Goal: Task Accomplishment & Management: Complete application form

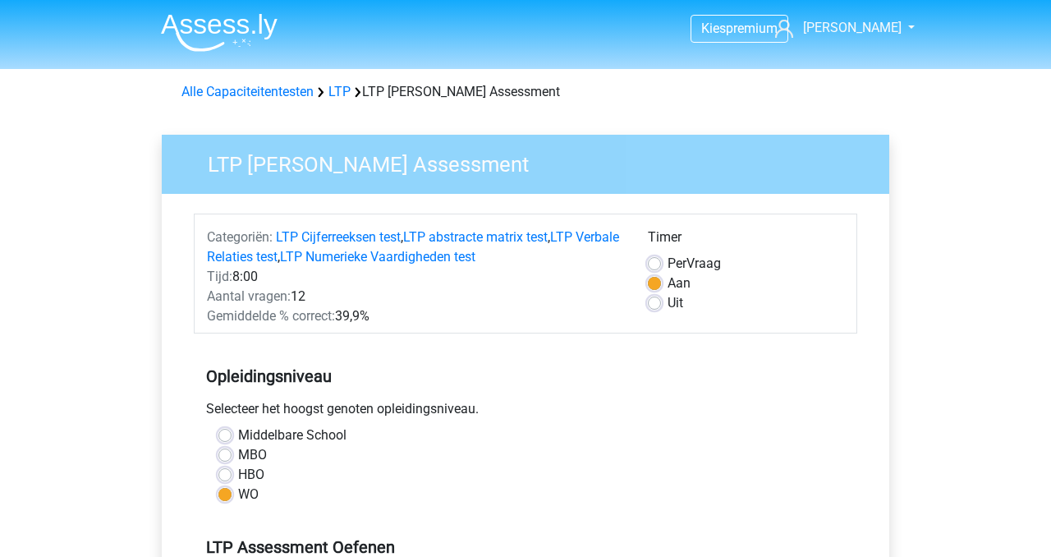
scroll to position [459, 0]
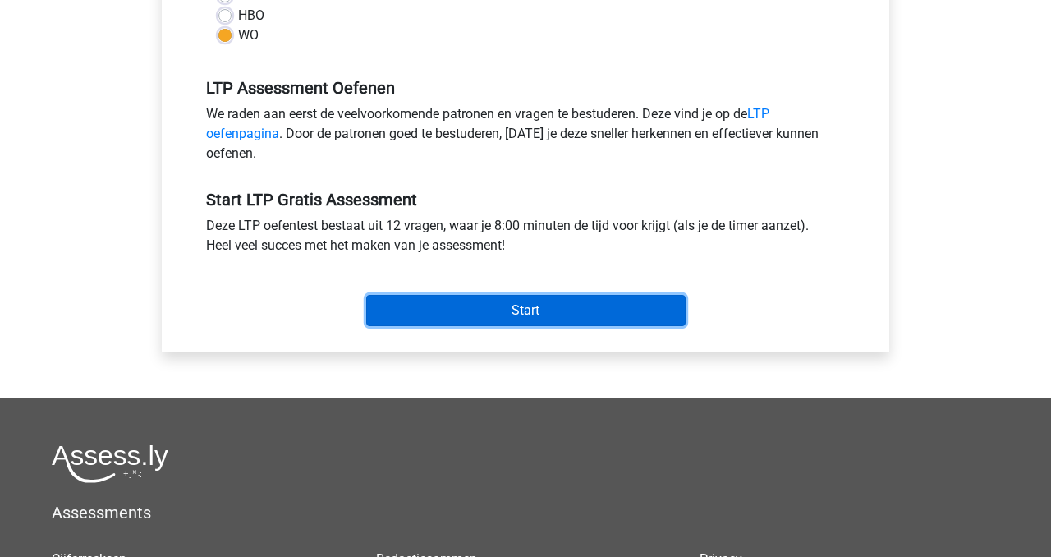
click at [514, 309] on input "Start" at bounding box center [525, 310] width 319 height 31
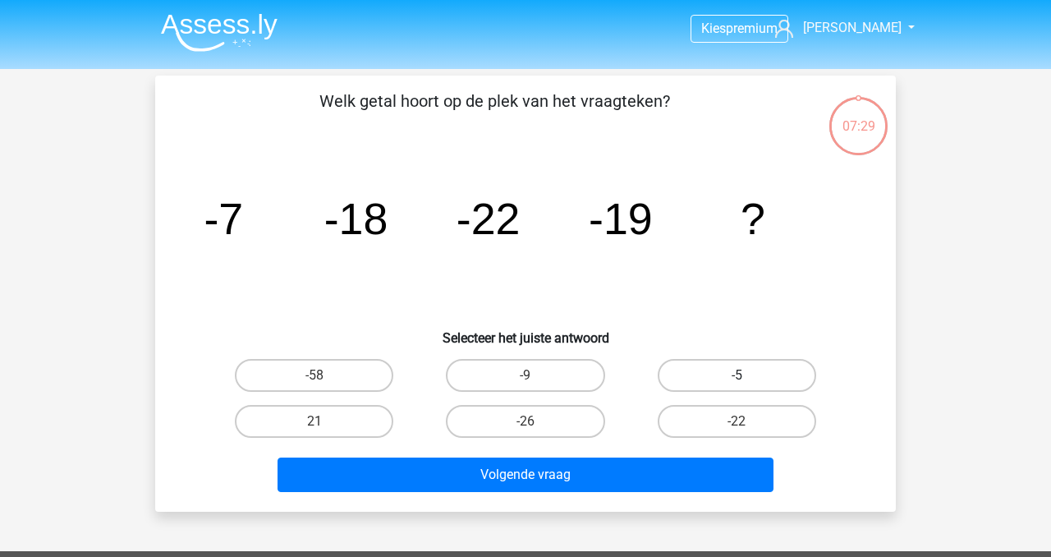
click at [711, 371] on label "-5" at bounding box center [737, 375] width 158 height 33
click at [737, 375] on input "-5" at bounding box center [742, 380] width 11 height 11
radio input "true"
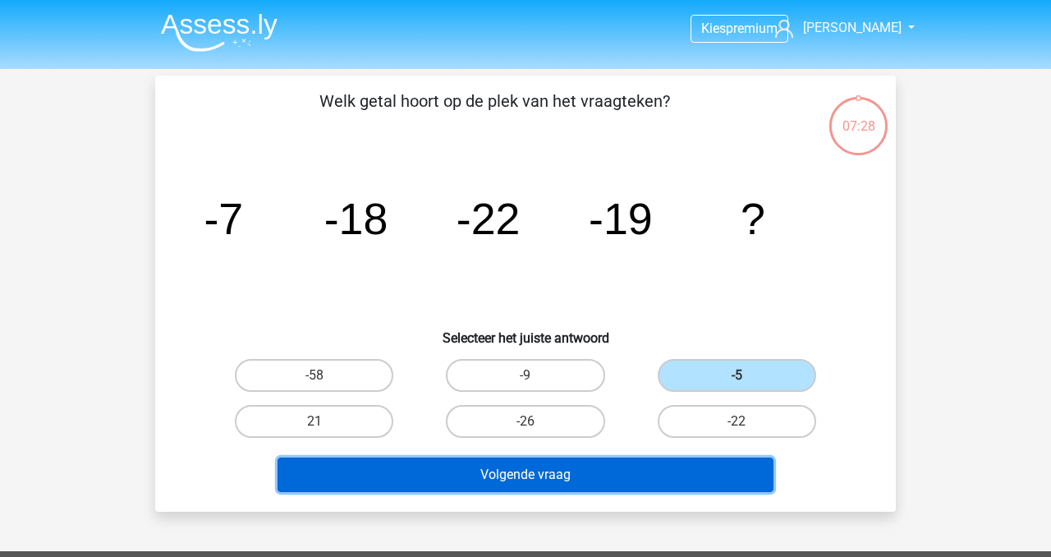
click at [567, 472] on button "Volgende vraag" at bounding box center [526, 474] width 497 height 34
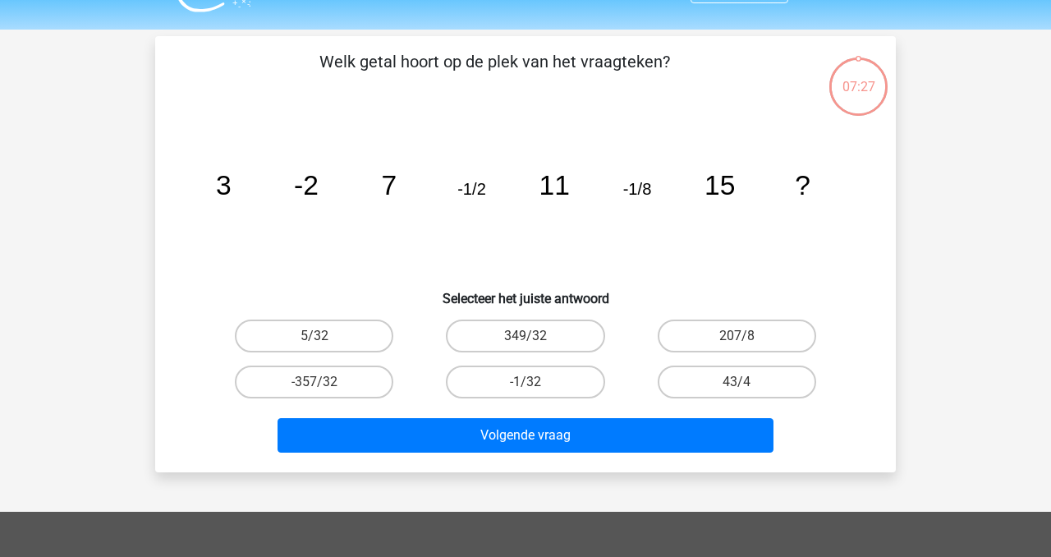
scroll to position [76, 0]
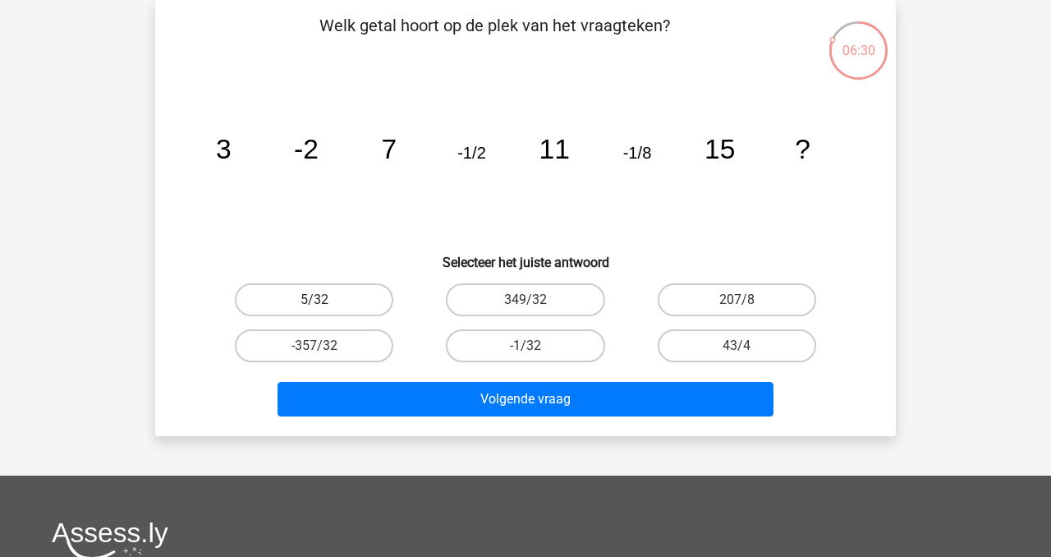
click at [351, 302] on label "5/32" at bounding box center [314, 299] width 158 height 33
click at [325, 302] on input "5/32" at bounding box center [319, 305] width 11 height 11
radio input "true"
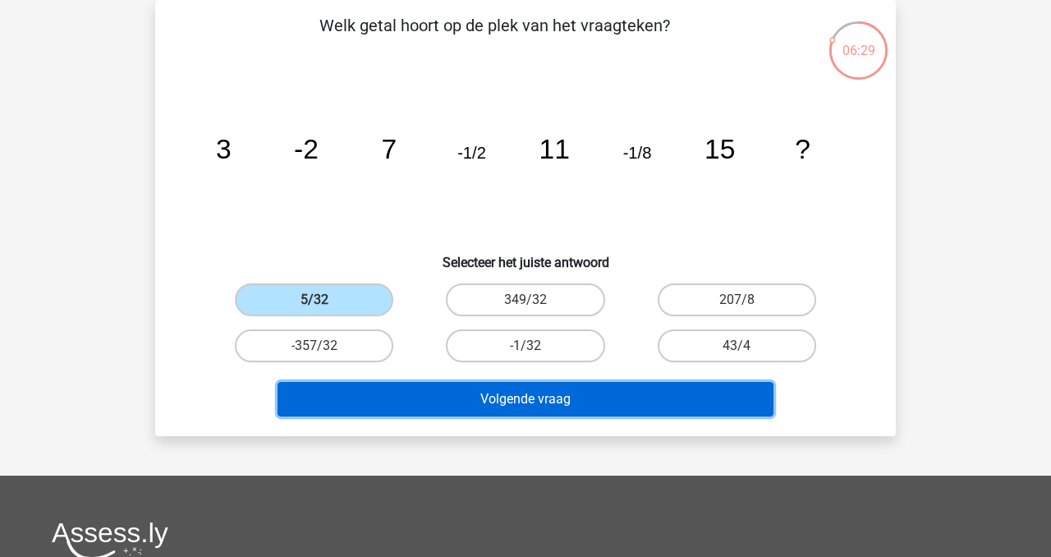
click at [522, 400] on button "Volgende vraag" at bounding box center [526, 399] width 497 height 34
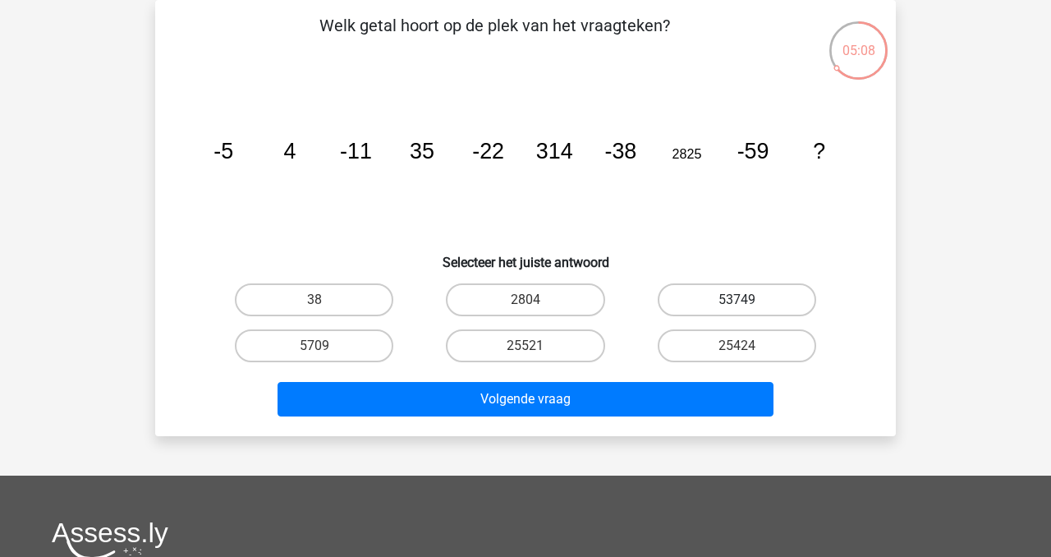
click at [704, 305] on label "53749" at bounding box center [737, 299] width 158 height 33
click at [737, 305] on input "53749" at bounding box center [742, 305] width 11 height 11
radio input "true"
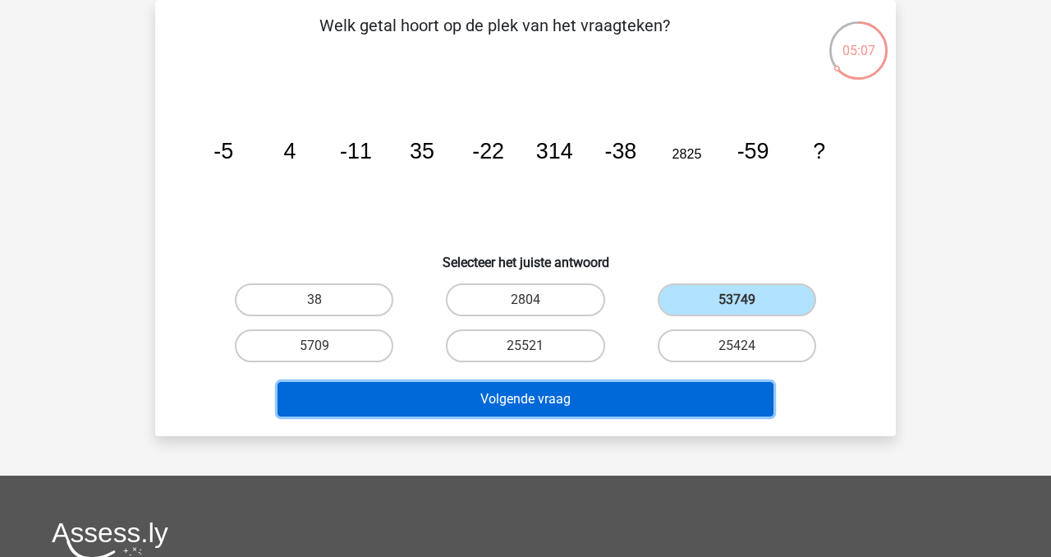
click at [596, 411] on button "Volgende vraag" at bounding box center [526, 399] width 497 height 34
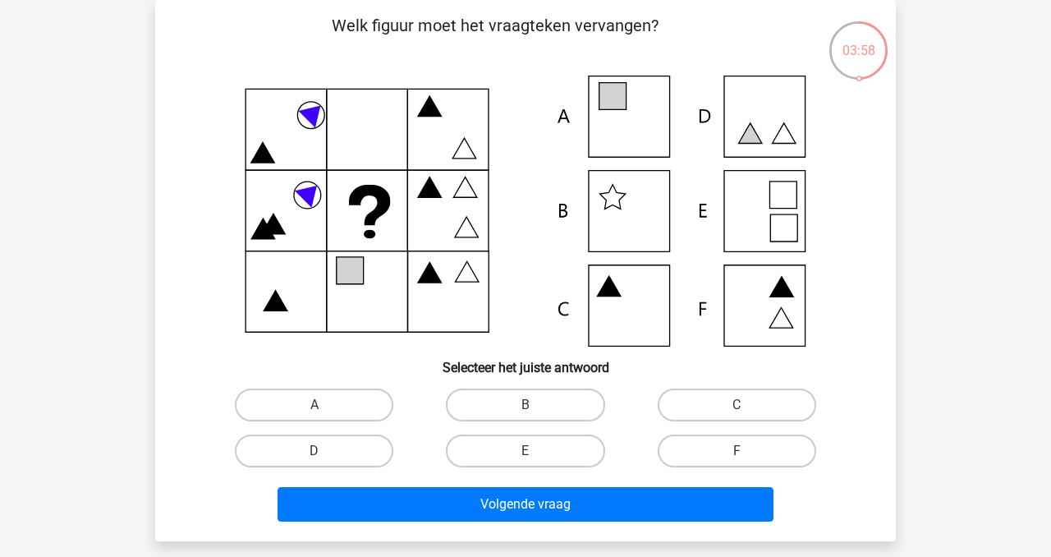
click at [769, 204] on icon at bounding box center [526, 211] width 662 height 271
click at [509, 455] on label "E" at bounding box center [525, 450] width 158 height 33
click at [525, 455] on input "E" at bounding box center [530, 456] width 11 height 11
radio input "true"
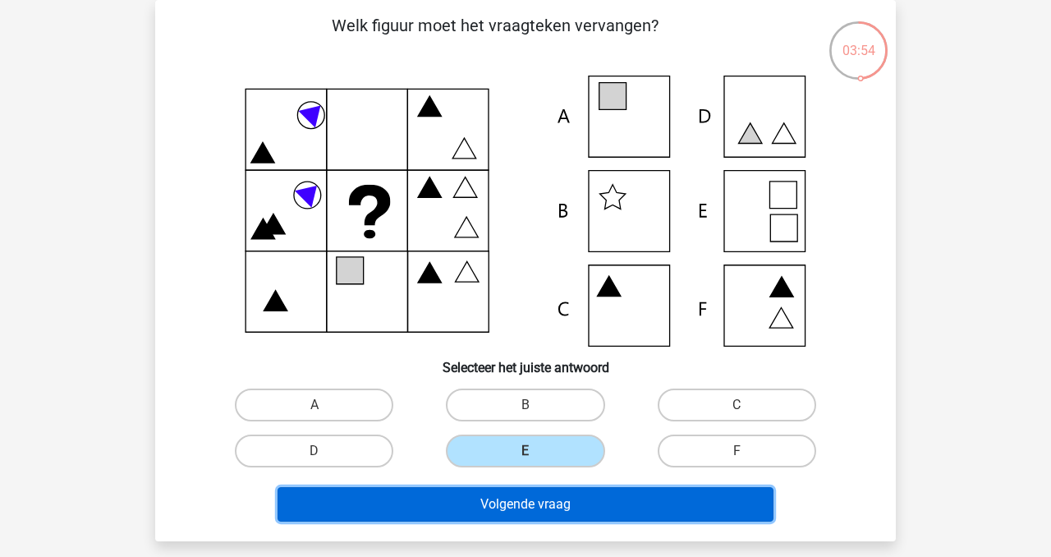
click at [516, 516] on button "Volgende vraag" at bounding box center [526, 504] width 497 height 34
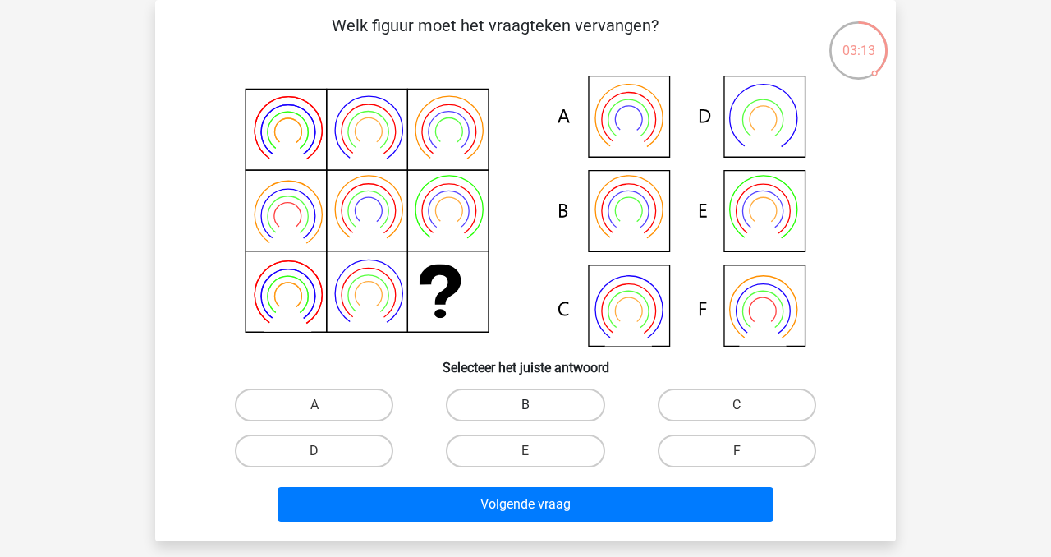
click at [560, 396] on label "B" at bounding box center [525, 404] width 158 height 33
click at [536, 405] on input "B" at bounding box center [530, 410] width 11 height 11
radio input "true"
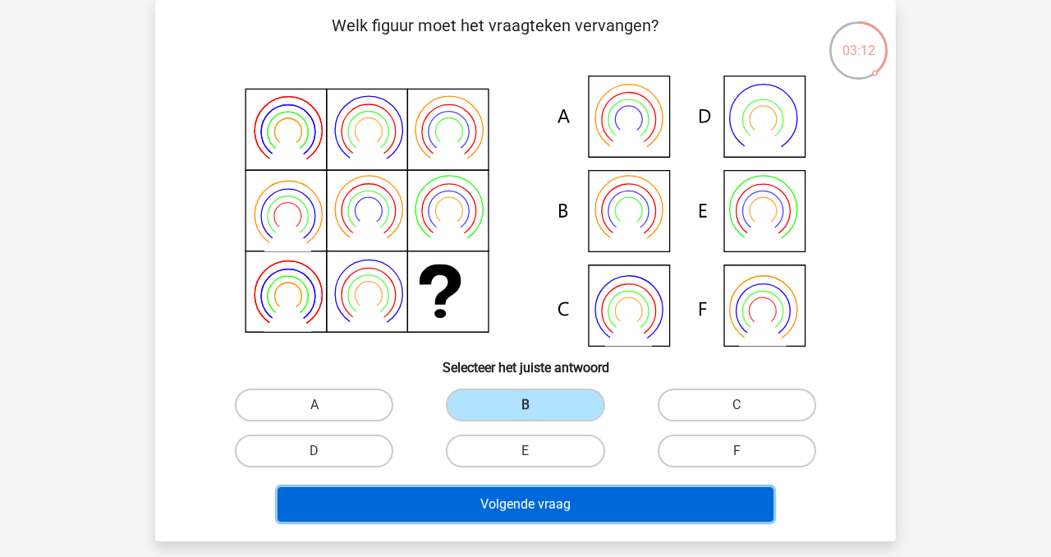
click at [567, 514] on button "Volgende vraag" at bounding box center [526, 504] width 497 height 34
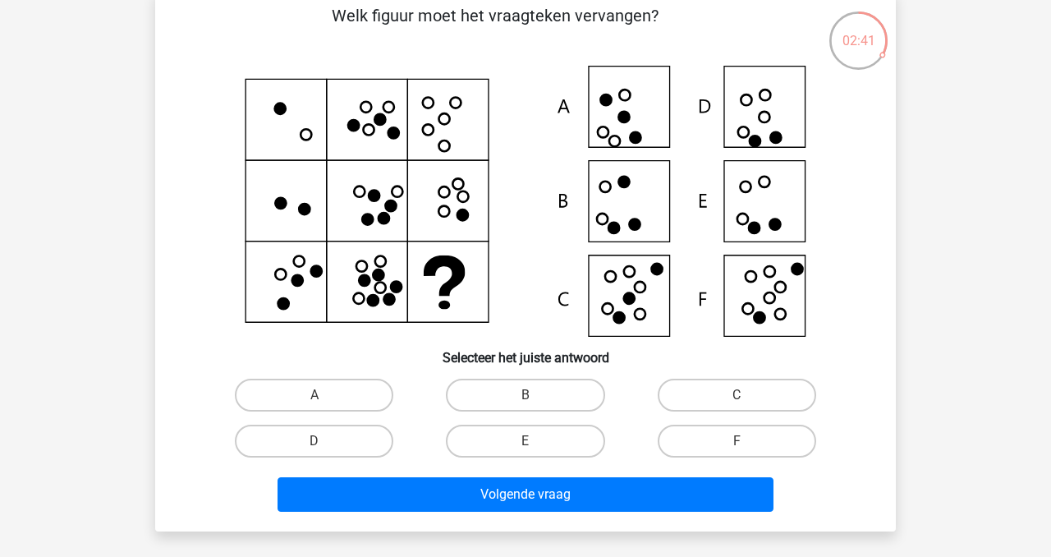
scroll to position [85, 0]
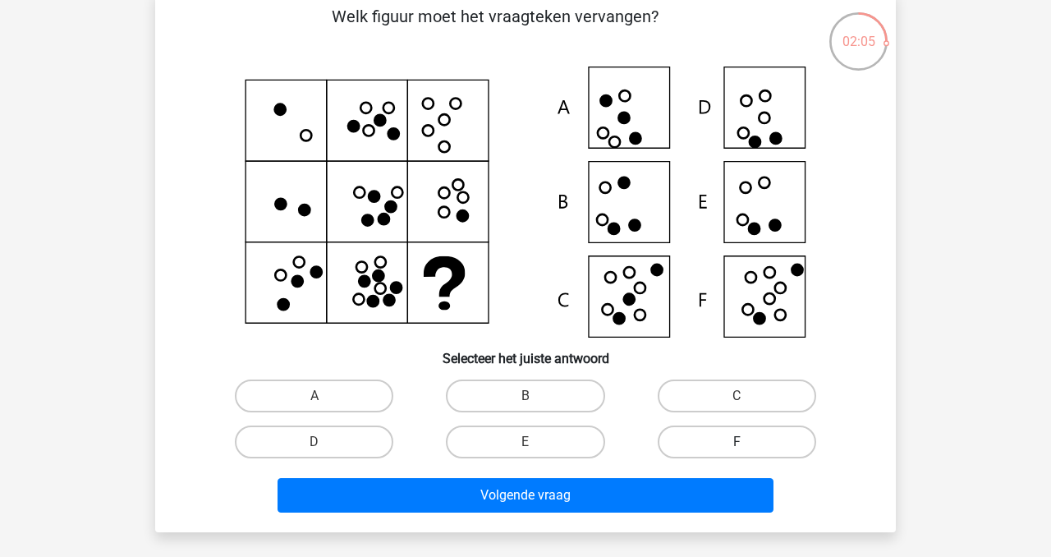
click at [714, 434] on label "F" at bounding box center [737, 441] width 158 height 33
click at [737, 442] on input "F" at bounding box center [742, 447] width 11 height 11
radio input "true"
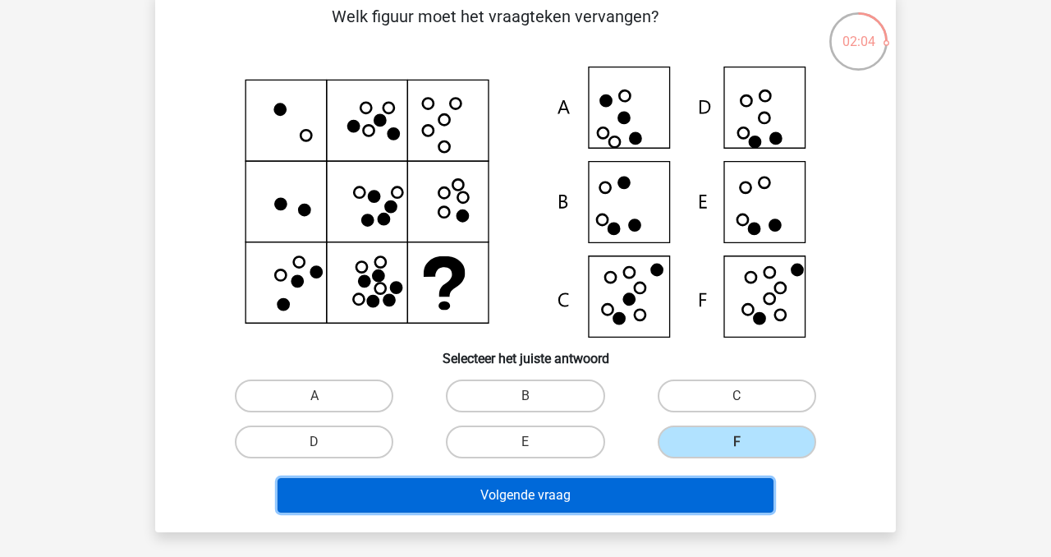
click at [642, 493] on button "Volgende vraag" at bounding box center [526, 495] width 497 height 34
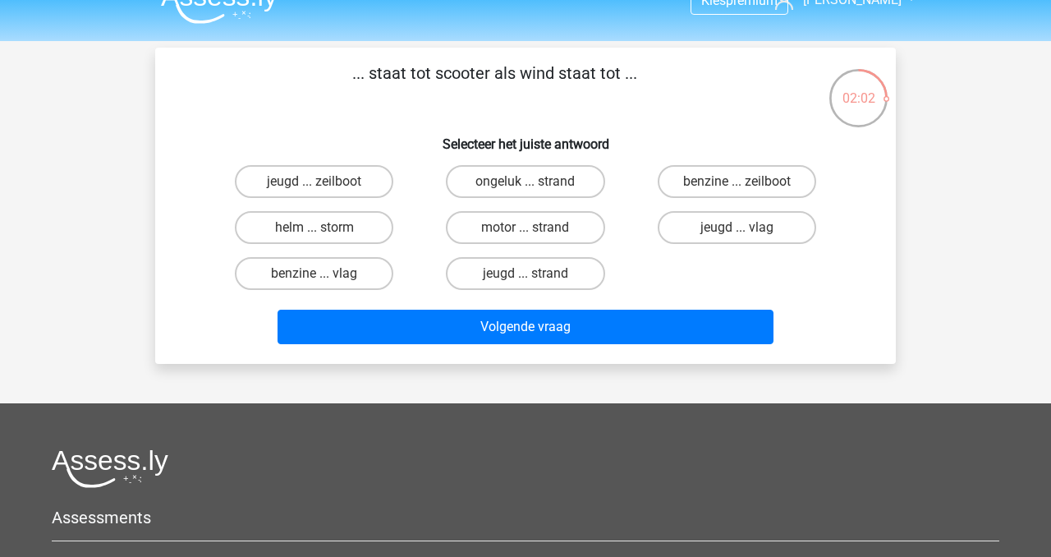
scroll to position [16, 0]
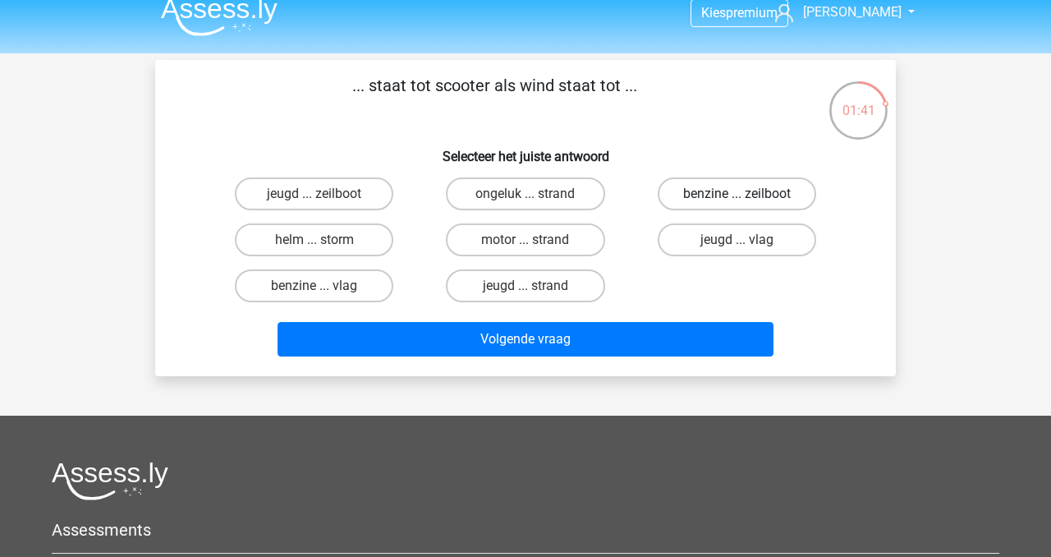
click at [692, 194] on label "benzine ... zeilboot" at bounding box center [737, 193] width 158 height 33
click at [737, 194] on input "benzine ... zeilboot" at bounding box center [742, 199] width 11 height 11
radio input "true"
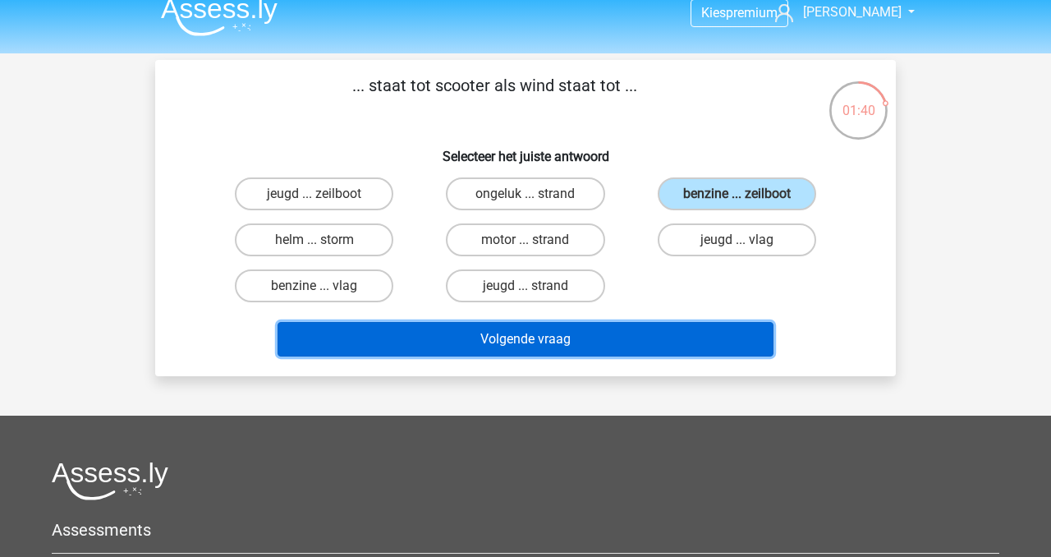
click at [586, 342] on button "Volgende vraag" at bounding box center [526, 339] width 497 height 34
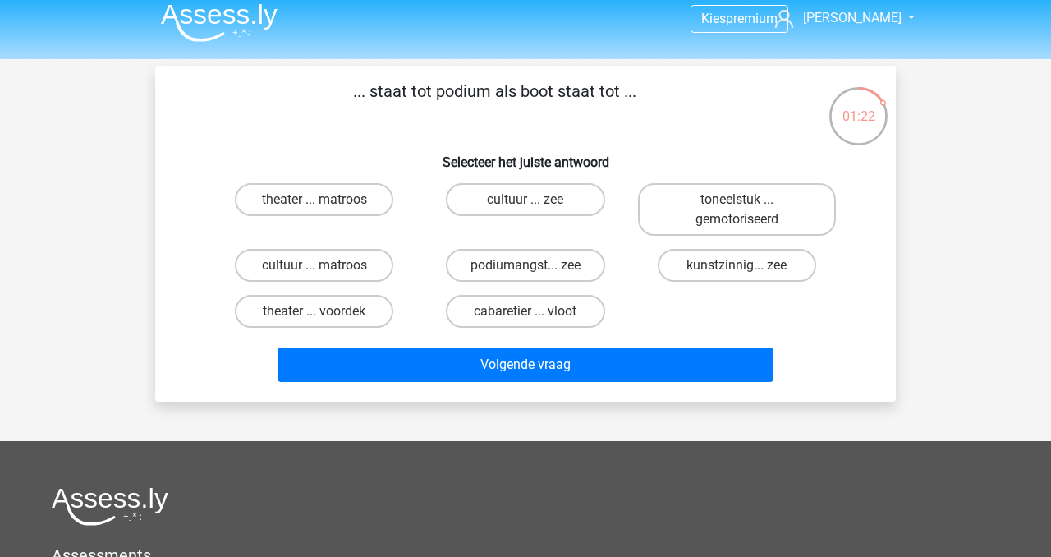
scroll to position [5, 0]
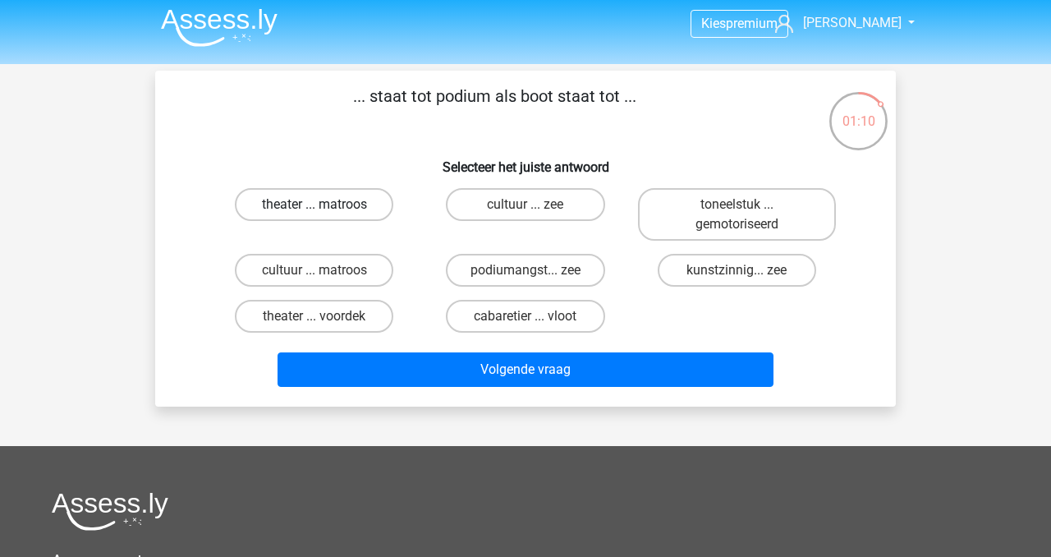
click at [353, 209] on label "theater ... matroos" at bounding box center [314, 204] width 158 height 33
click at [325, 209] on input "theater ... matroos" at bounding box center [319, 209] width 11 height 11
radio input "true"
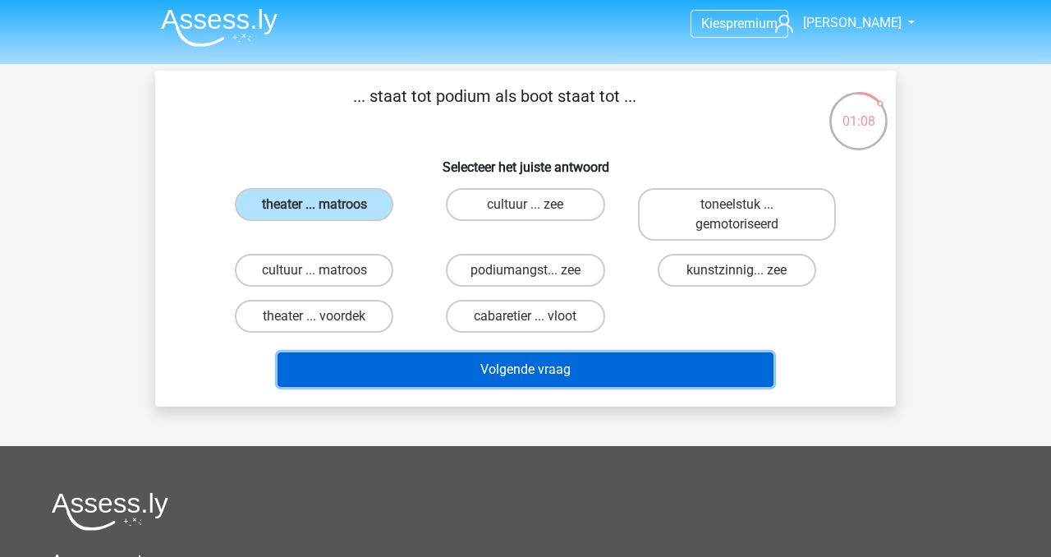
click at [525, 369] on button "Volgende vraag" at bounding box center [526, 369] width 497 height 34
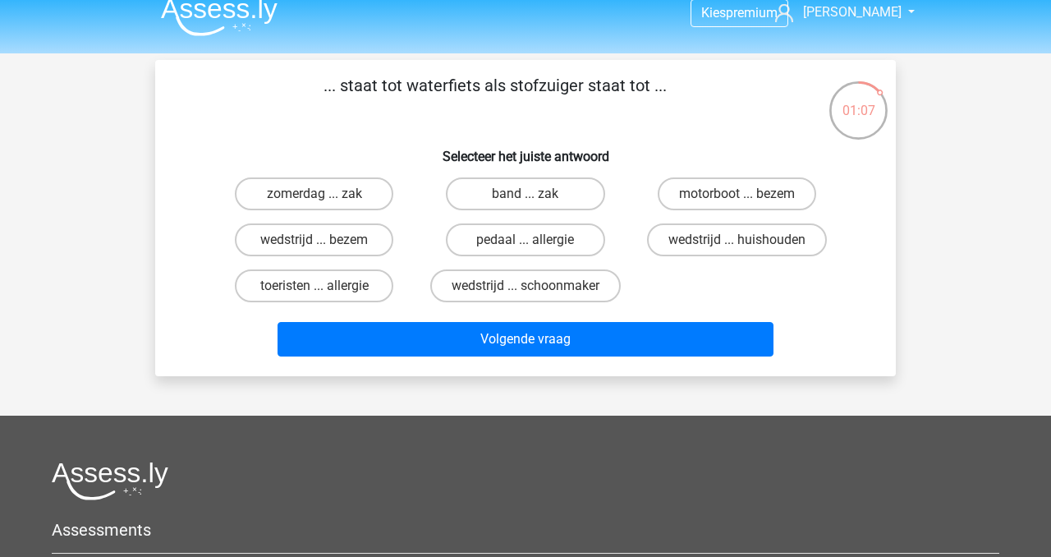
scroll to position [10, 0]
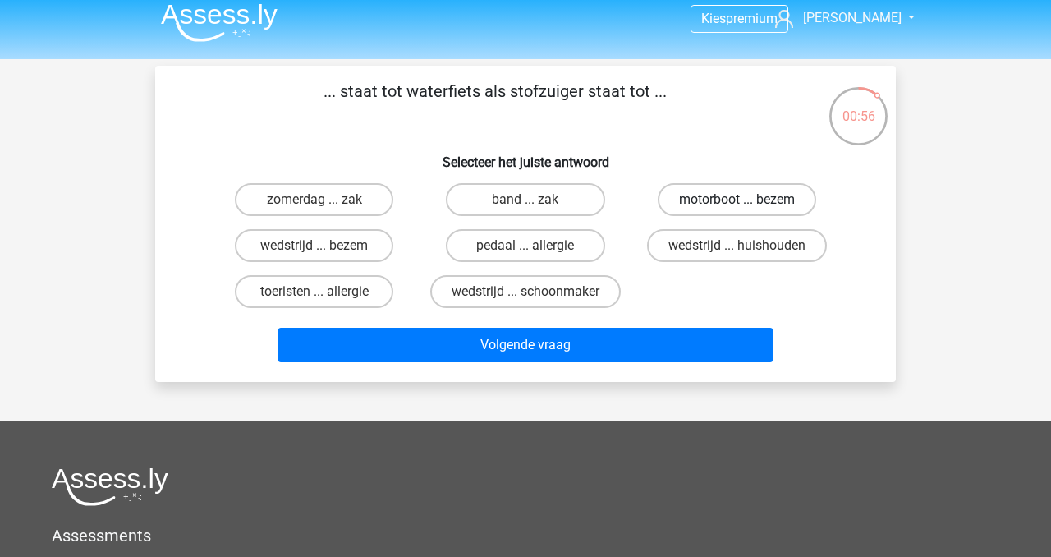
click at [699, 200] on label "motorboot ... bezem" at bounding box center [737, 199] width 158 height 33
click at [737, 200] on input "motorboot ... bezem" at bounding box center [742, 205] width 11 height 11
radio input "true"
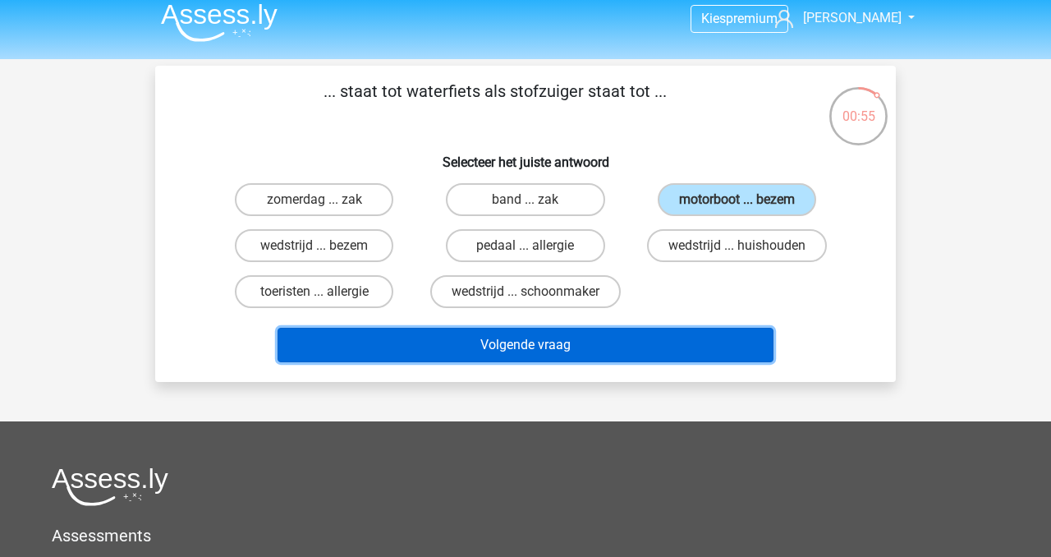
click at [585, 344] on button "Volgende vraag" at bounding box center [526, 345] width 497 height 34
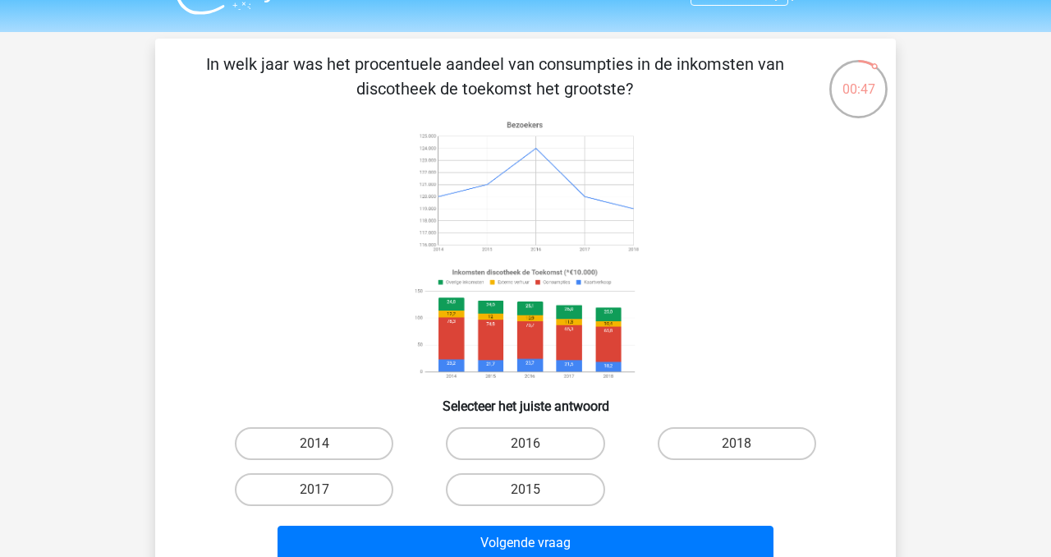
scroll to position [54, 0]
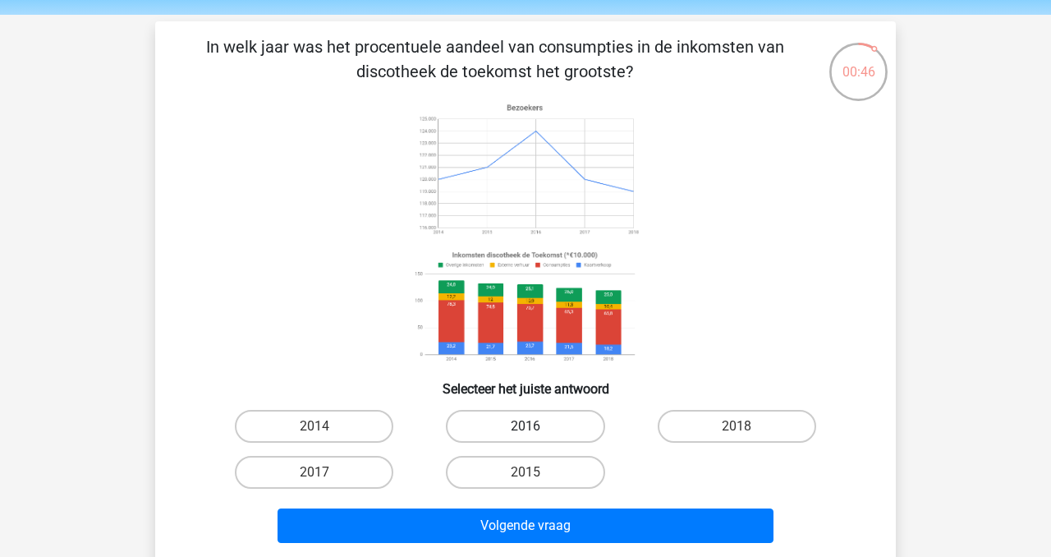
click at [517, 418] on label "2016" at bounding box center [525, 426] width 158 height 33
click at [525, 426] on input "2016" at bounding box center [530, 431] width 11 height 11
radio input "true"
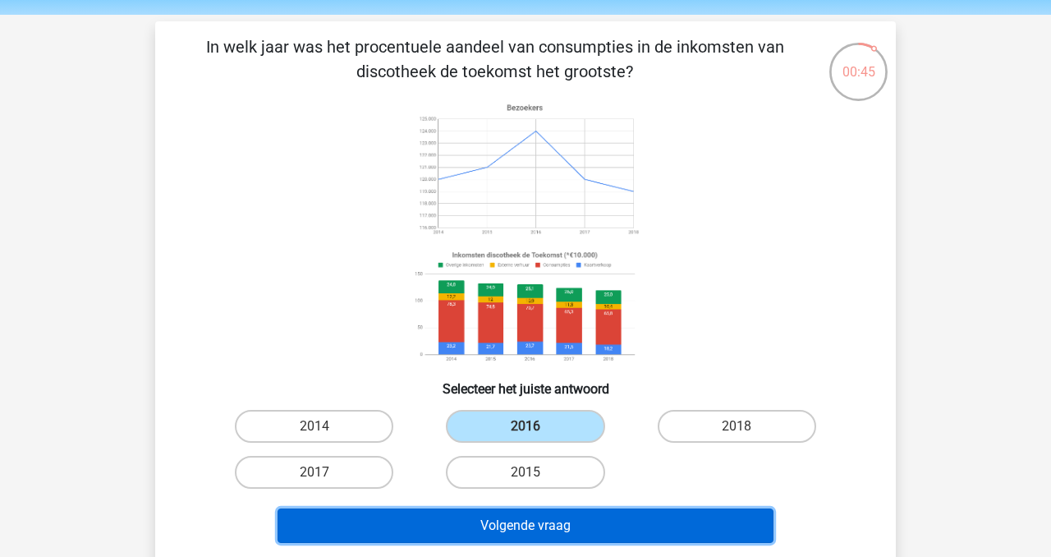
click at [531, 537] on button "Volgende vraag" at bounding box center [526, 525] width 497 height 34
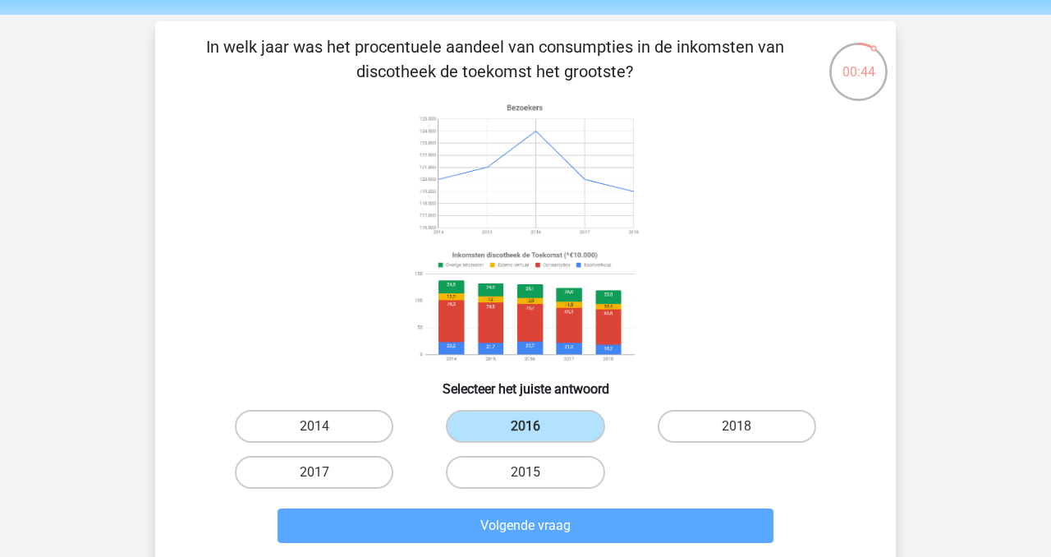
scroll to position [76, 0]
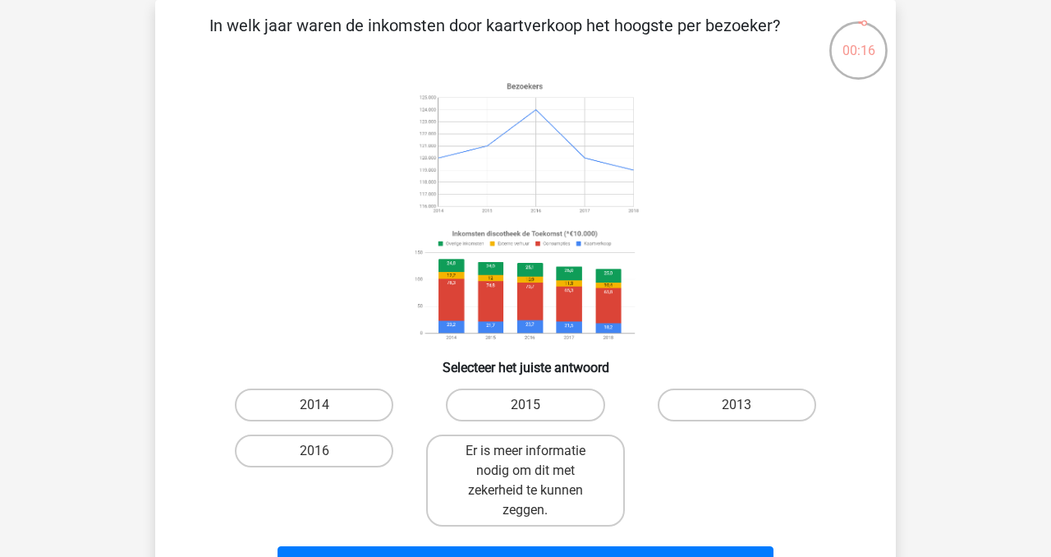
click at [320, 456] on input "2016" at bounding box center [319, 456] width 11 height 11
radio input "true"
click at [320, 456] on input "2016" at bounding box center [319, 456] width 11 height 11
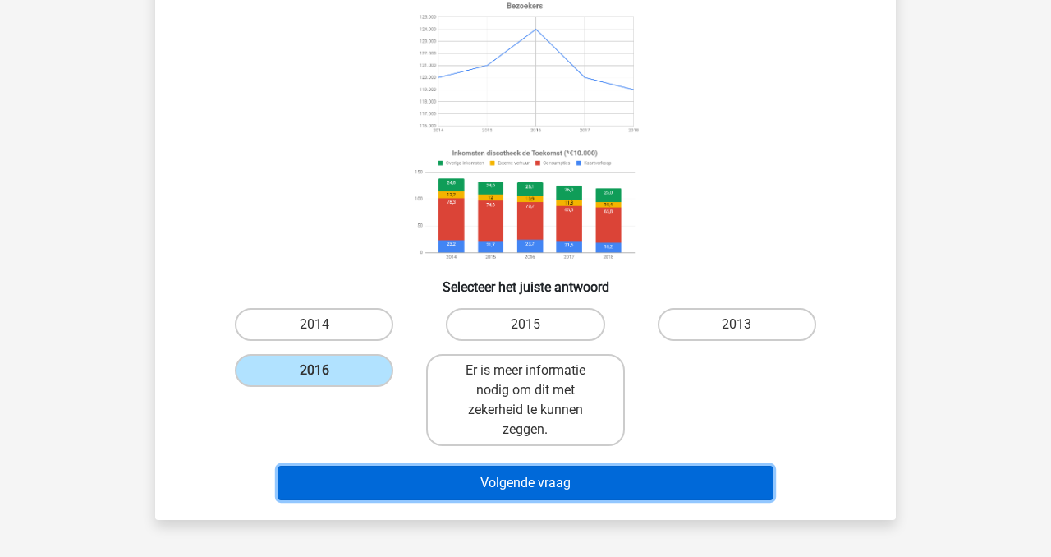
click at [508, 491] on button "Volgende vraag" at bounding box center [526, 483] width 497 height 34
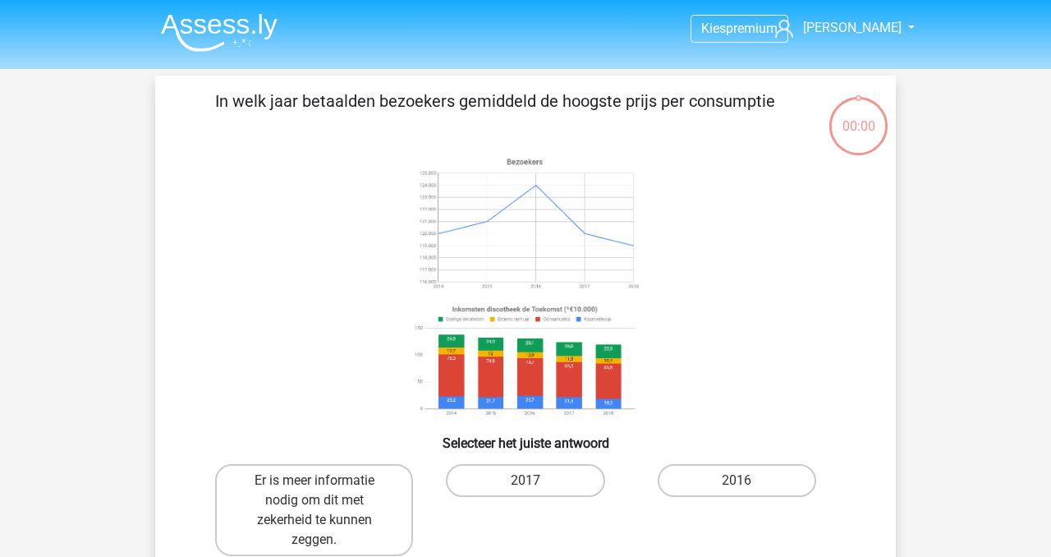
scroll to position [76, 0]
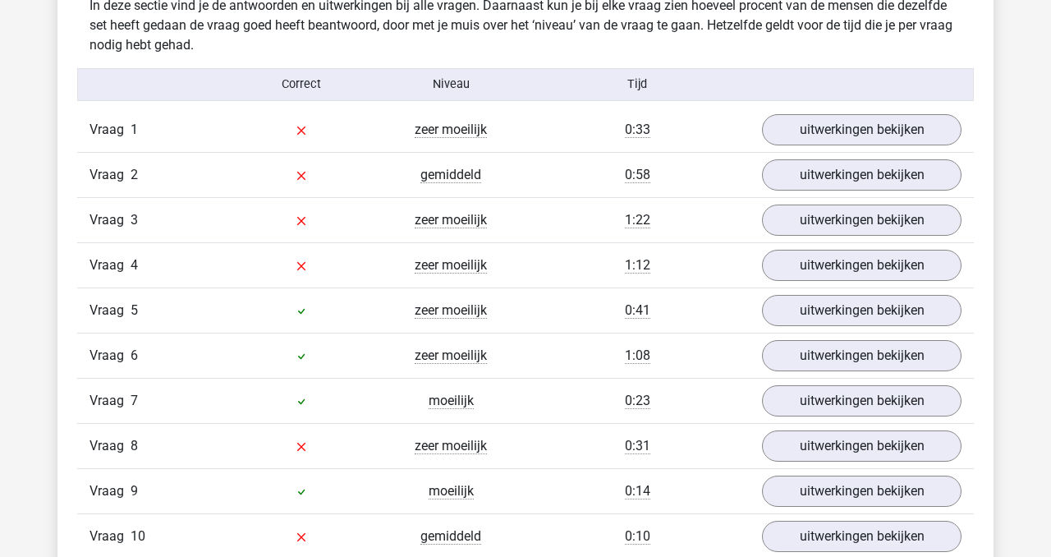
scroll to position [1776, 0]
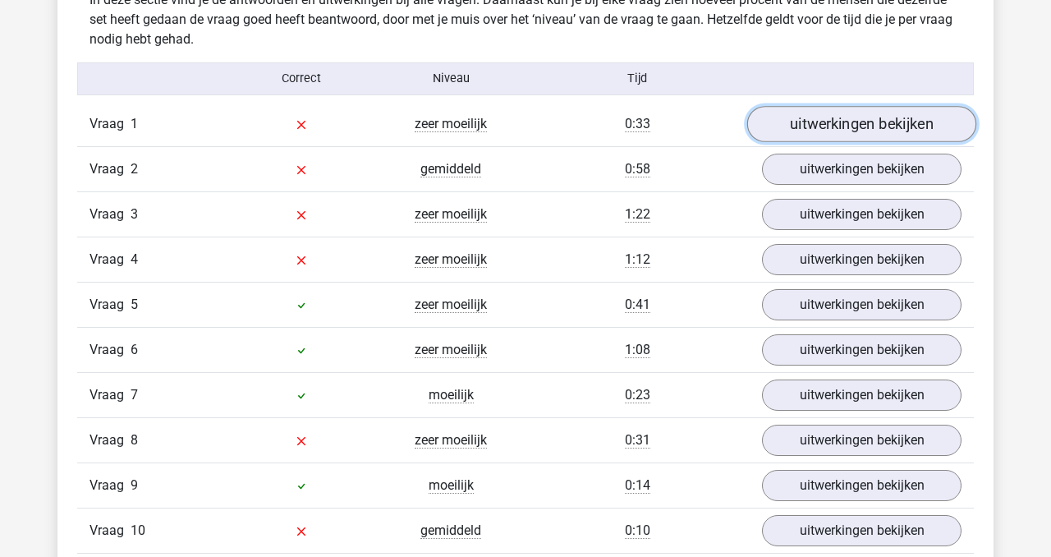
click at [815, 127] on link "uitwerkingen bekijken" at bounding box center [861, 124] width 229 height 36
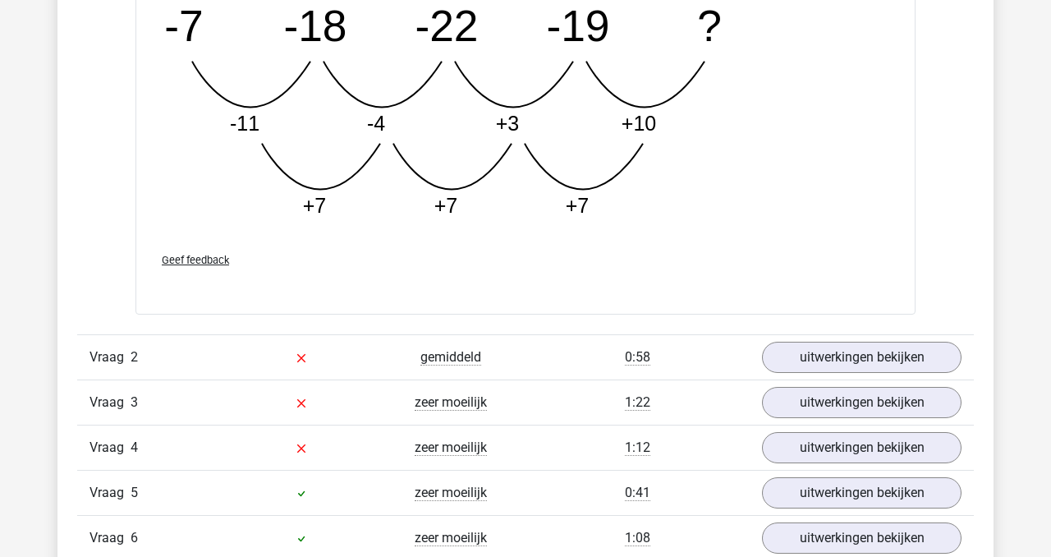
scroll to position [2431, 0]
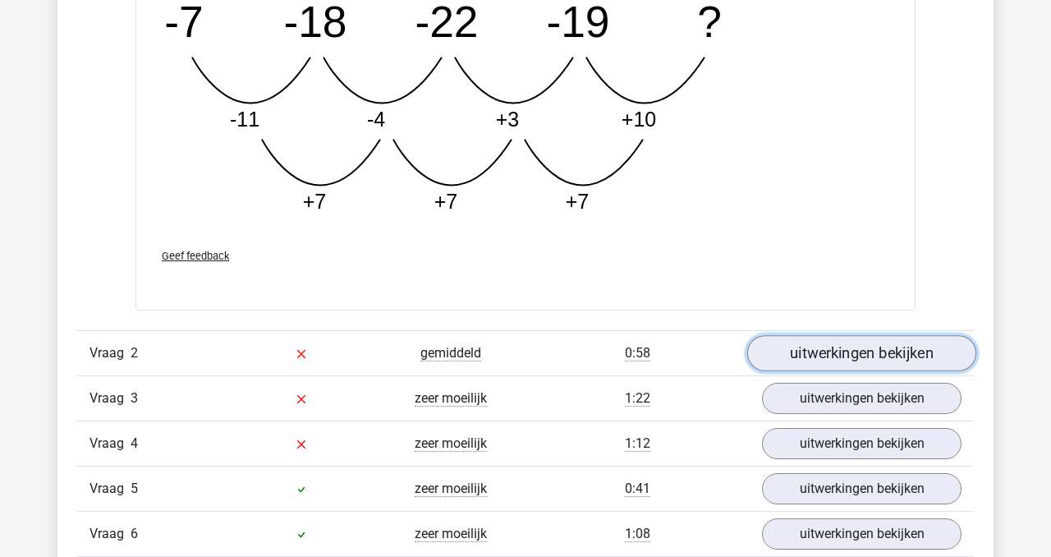
click at [856, 350] on link "uitwerkingen bekijken" at bounding box center [861, 353] width 229 height 36
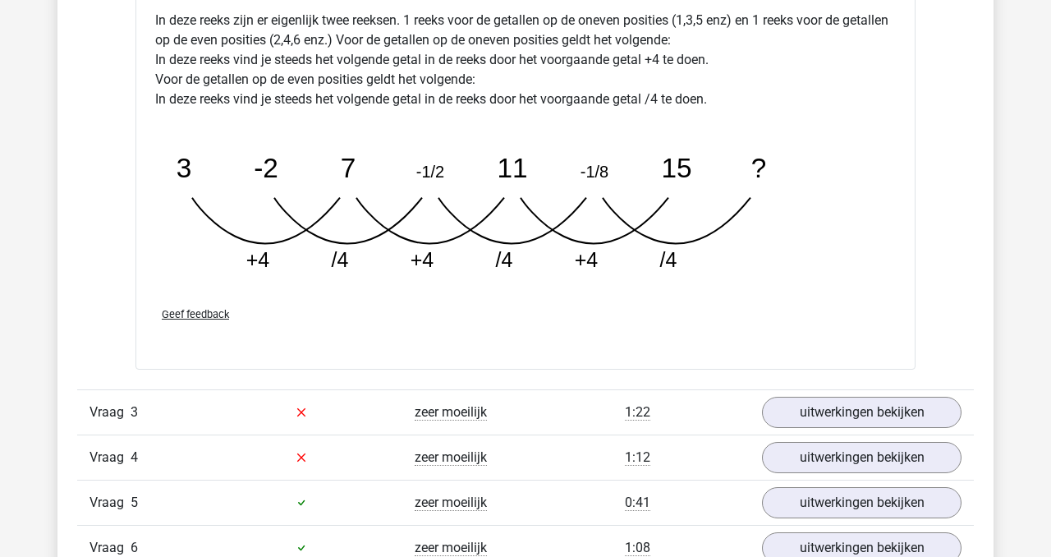
scroll to position [3221, 0]
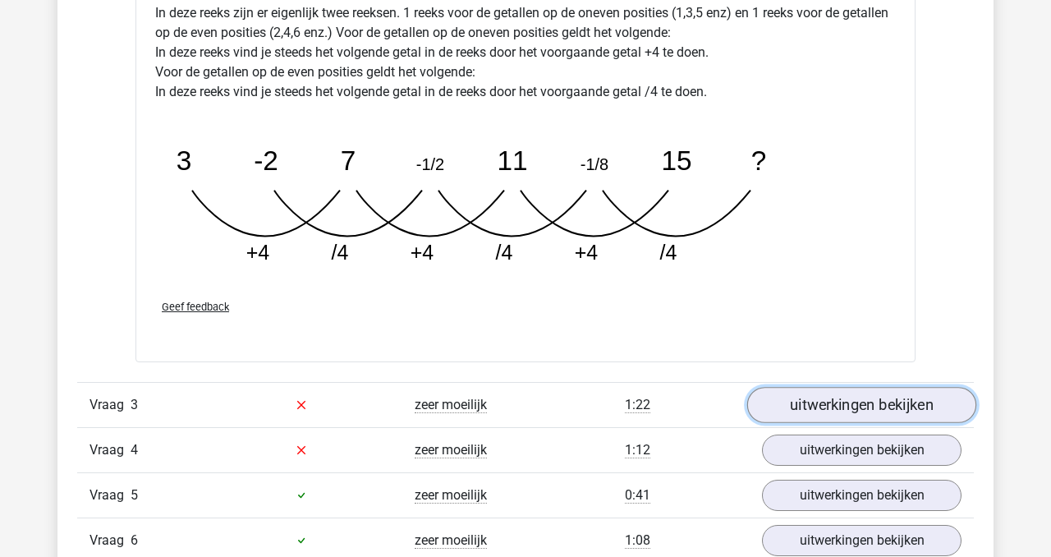
click at [814, 404] on link "uitwerkingen bekijken" at bounding box center [861, 405] width 229 height 36
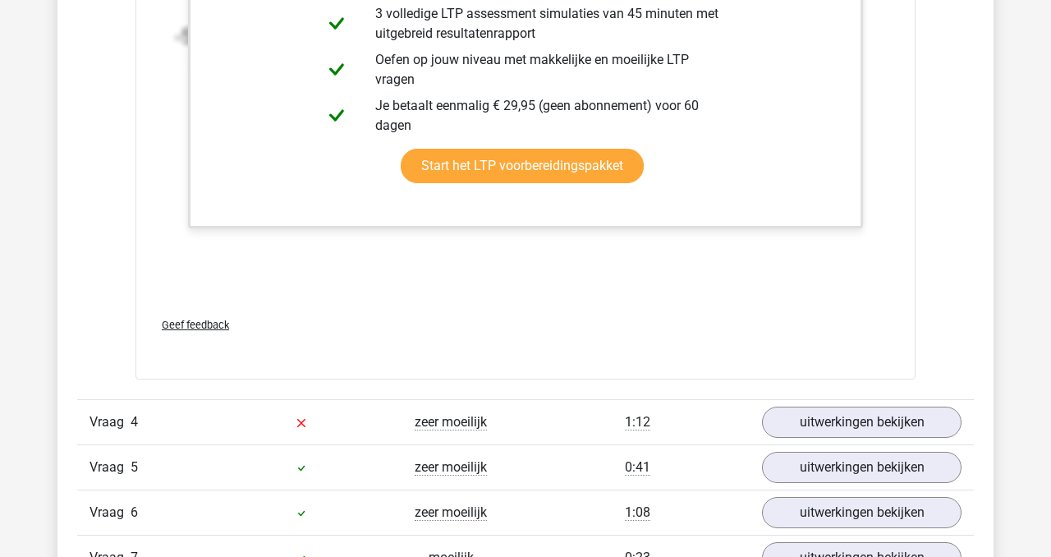
scroll to position [4278, 0]
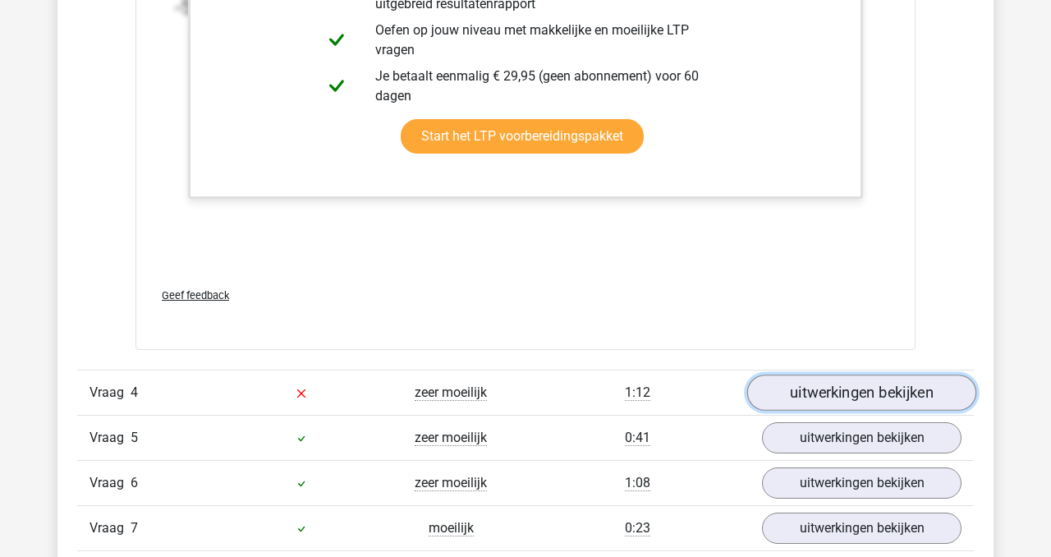
click at [816, 394] on link "uitwerkingen bekijken" at bounding box center [861, 393] width 229 height 36
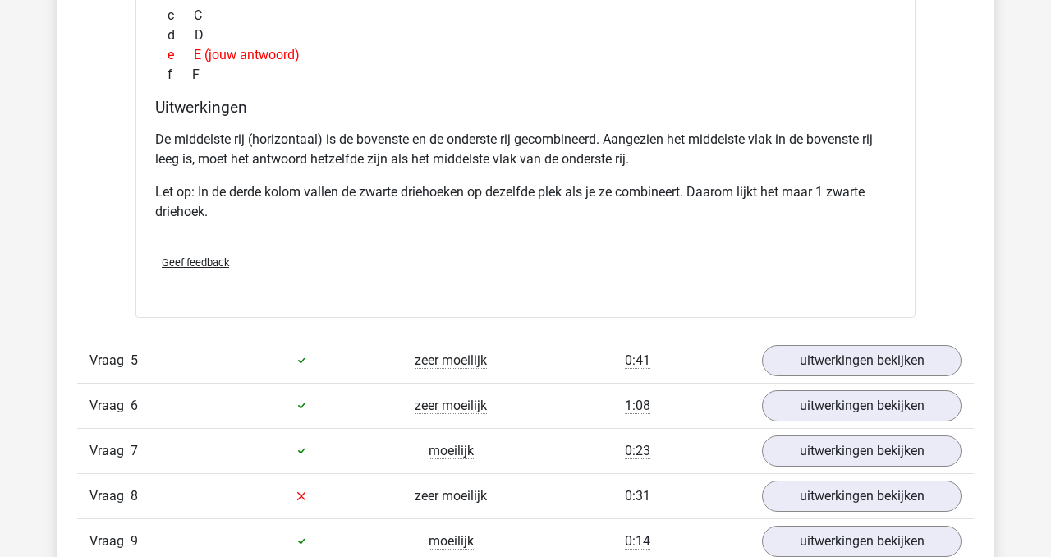
scroll to position [5087, 0]
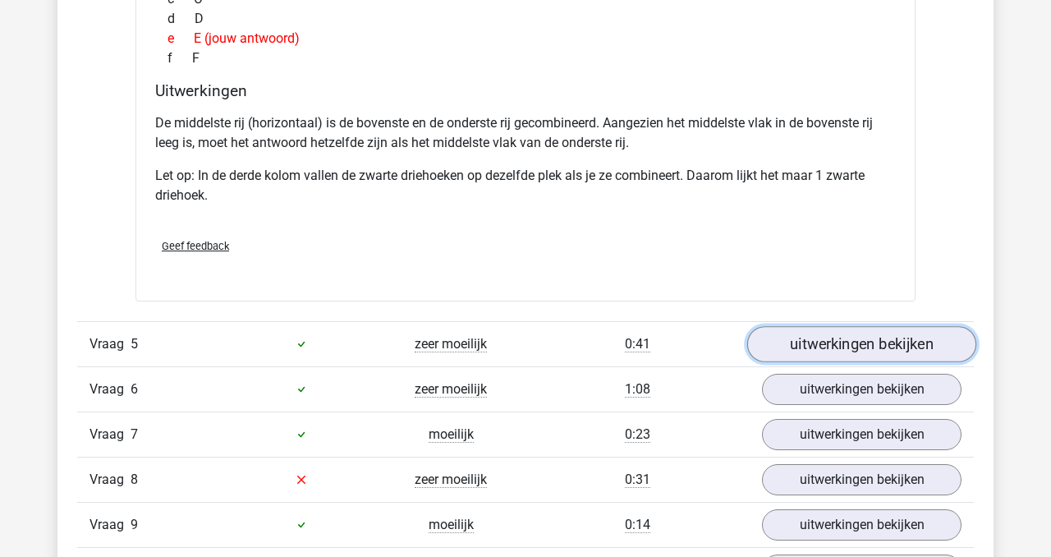
click at [847, 334] on link "uitwerkingen bekijken" at bounding box center [861, 344] width 229 height 36
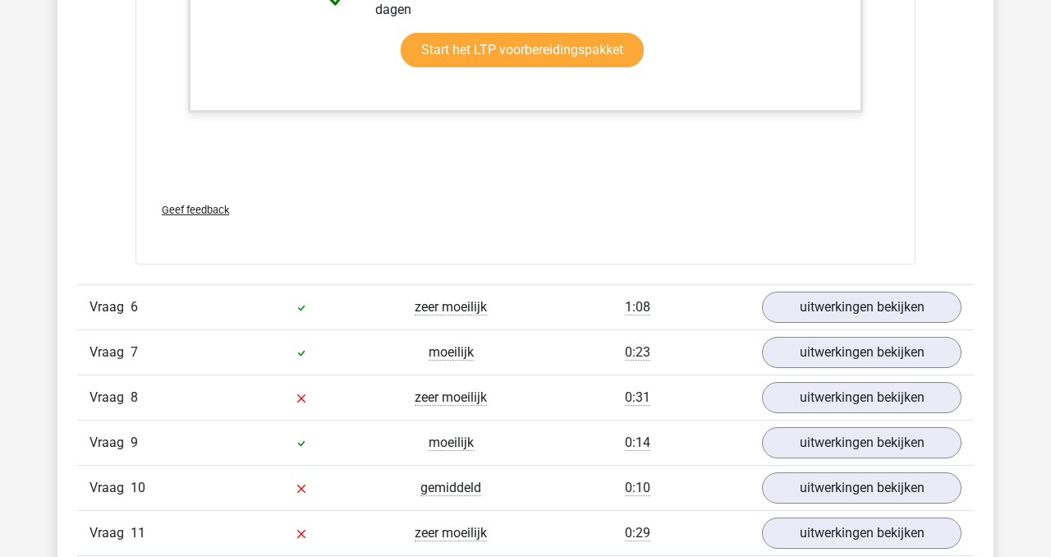
scroll to position [6261, 0]
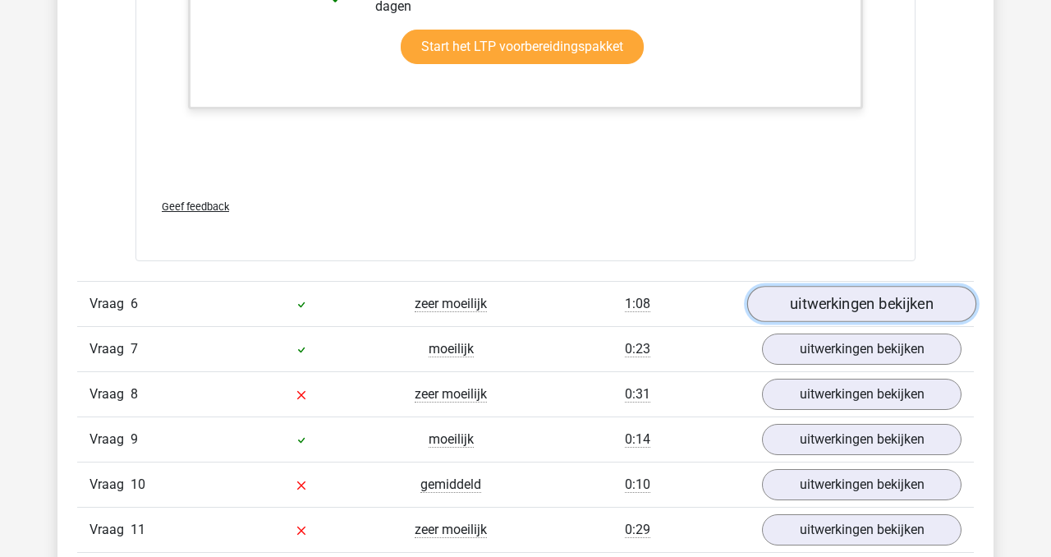
click at [798, 304] on link "uitwerkingen bekijken" at bounding box center [861, 304] width 229 height 36
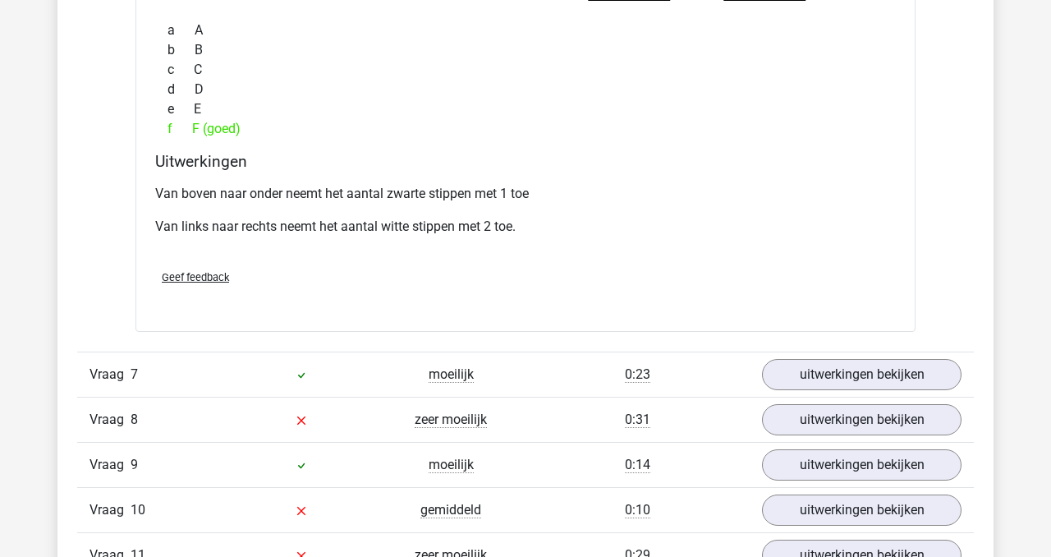
scroll to position [6950, 0]
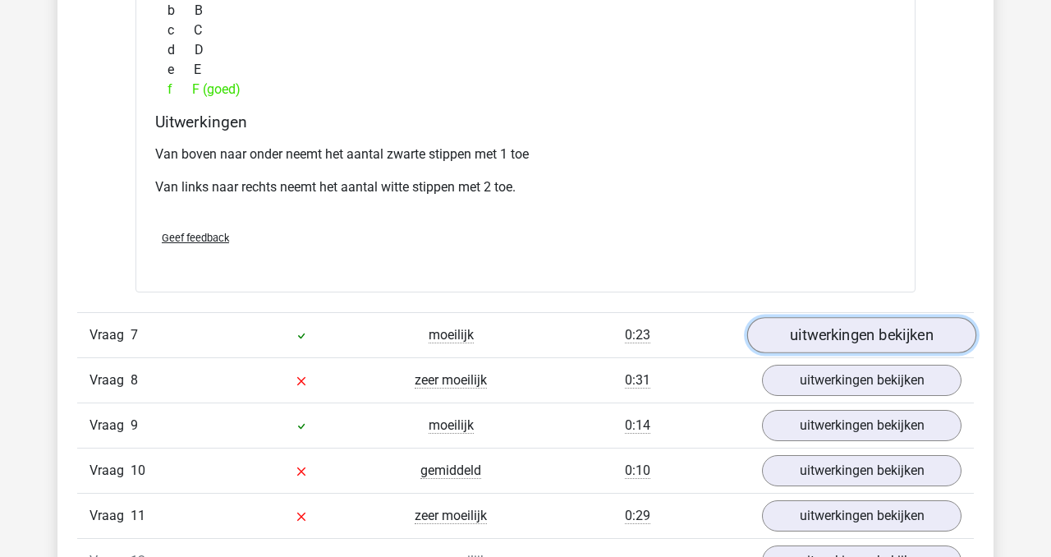
click at [870, 340] on link "uitwerkingen bekijken" at bounding box center [861, 335] width 229 height 36
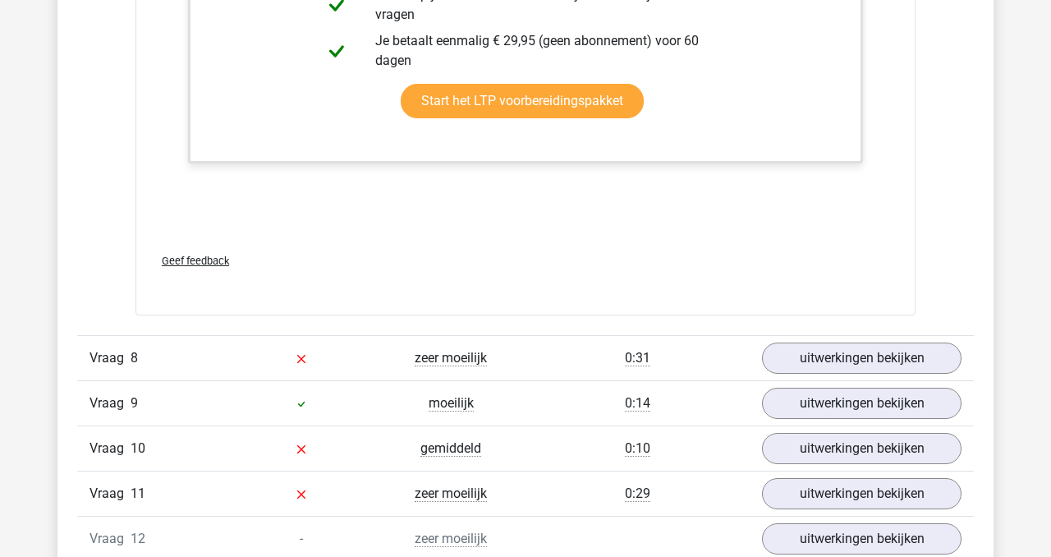
scroll to position [7831, 0]
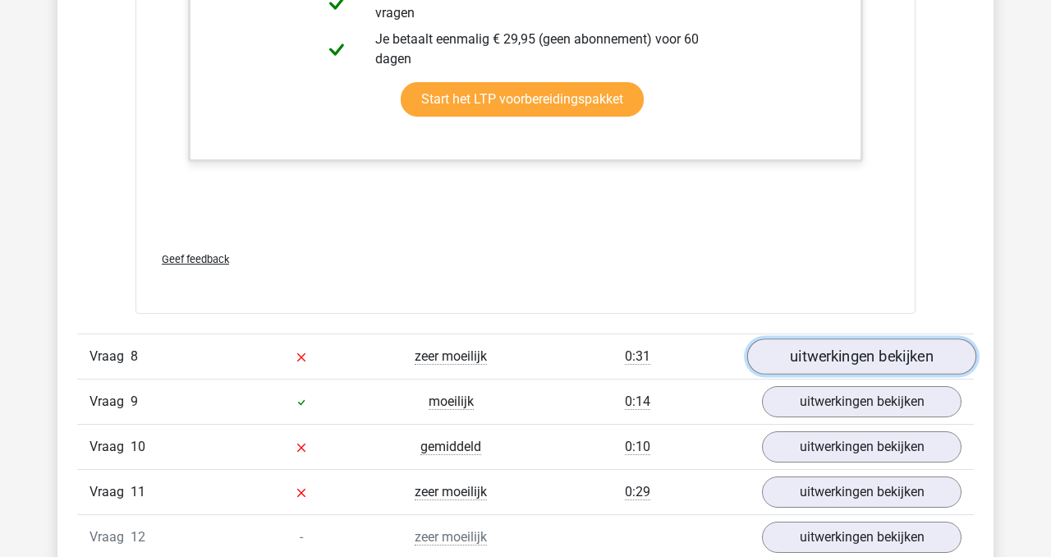
click at [803, 360] on link "uitwerkingen bekijken" at bounding box center [861, 356] width 229 height 36
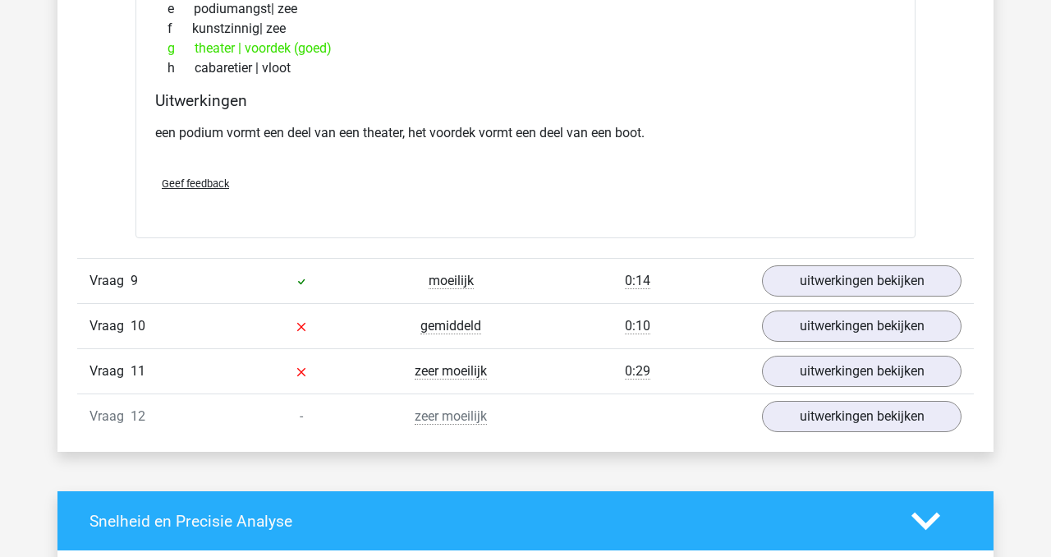
scroll to position [8383, 0]
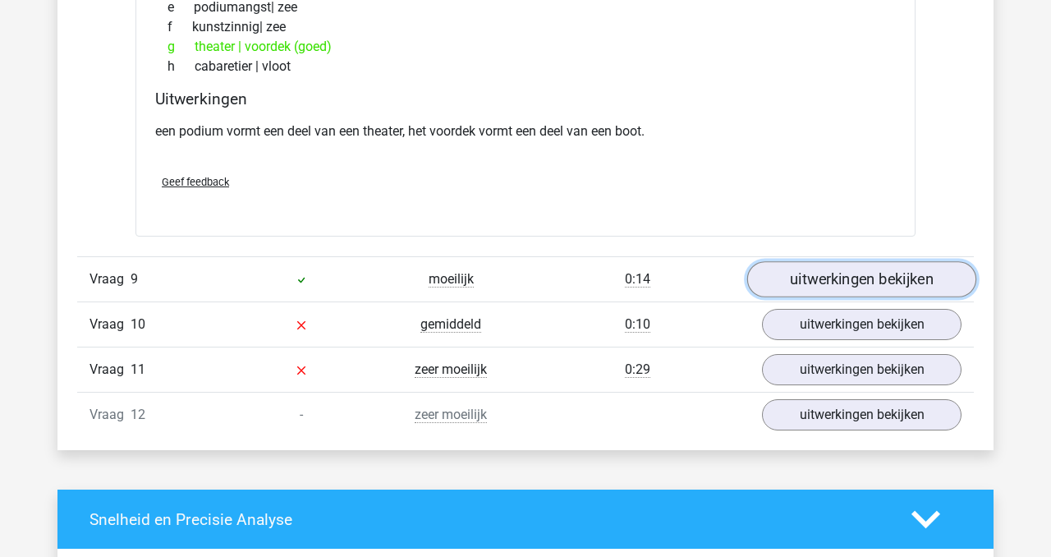
click at [853, 282] on link "uitwerkingen bekijken" at bounding box center [861, 280] width 229 height 36
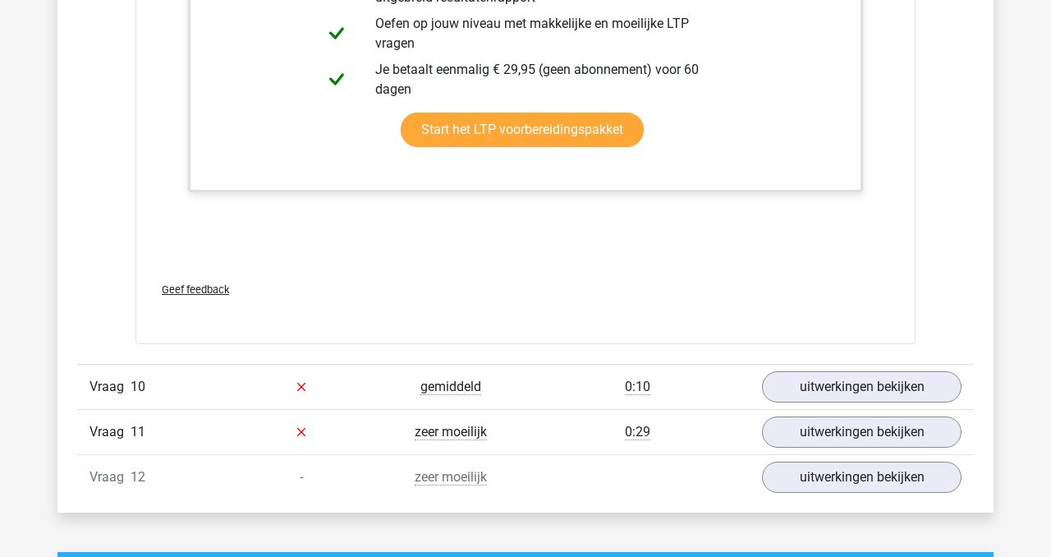
scroll to position [9203, 0]
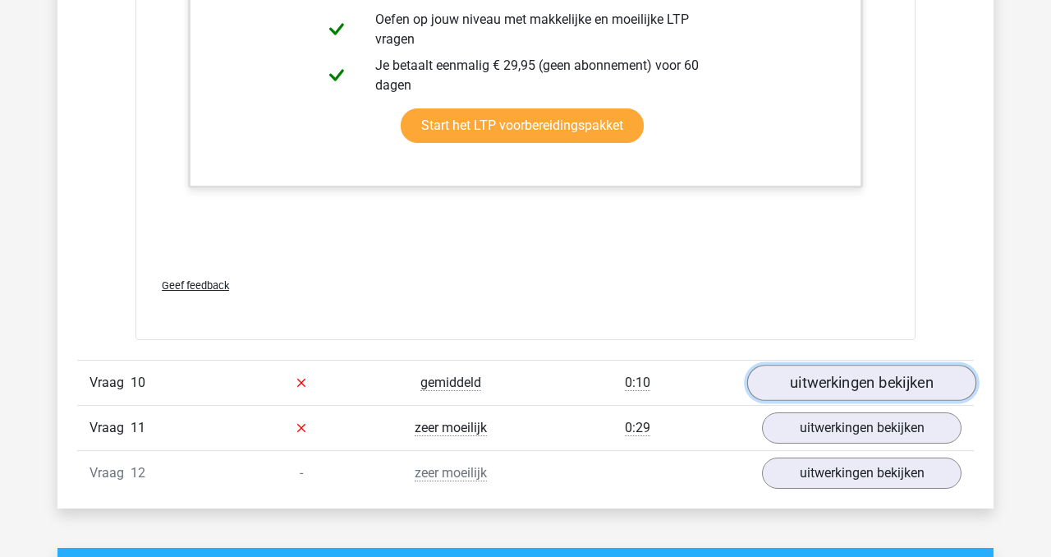
click at [834, 374] on link "uitwerkingen bekijken" at bounding box center [861, 383] width 229 height 36
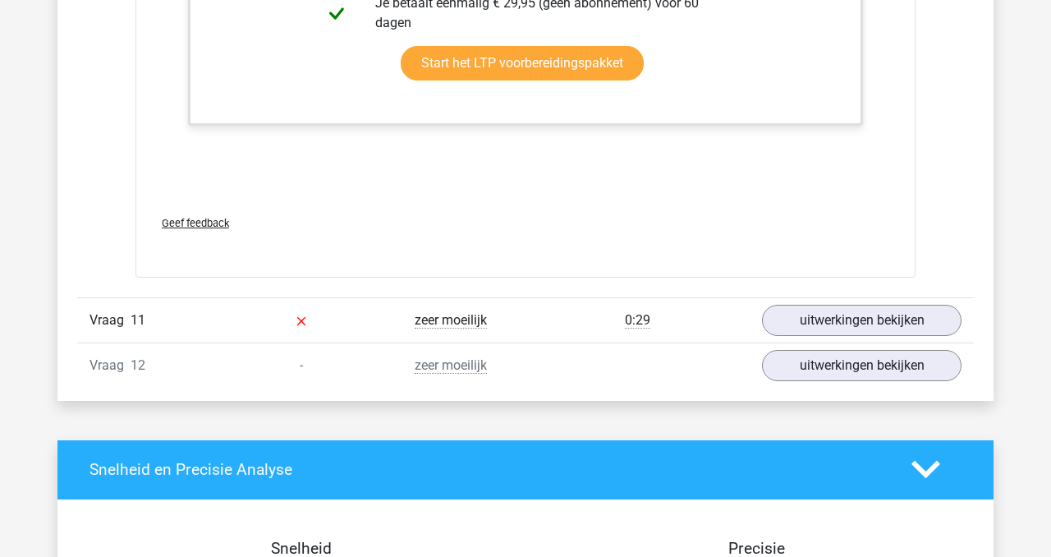
scroll to position [10390, 0]
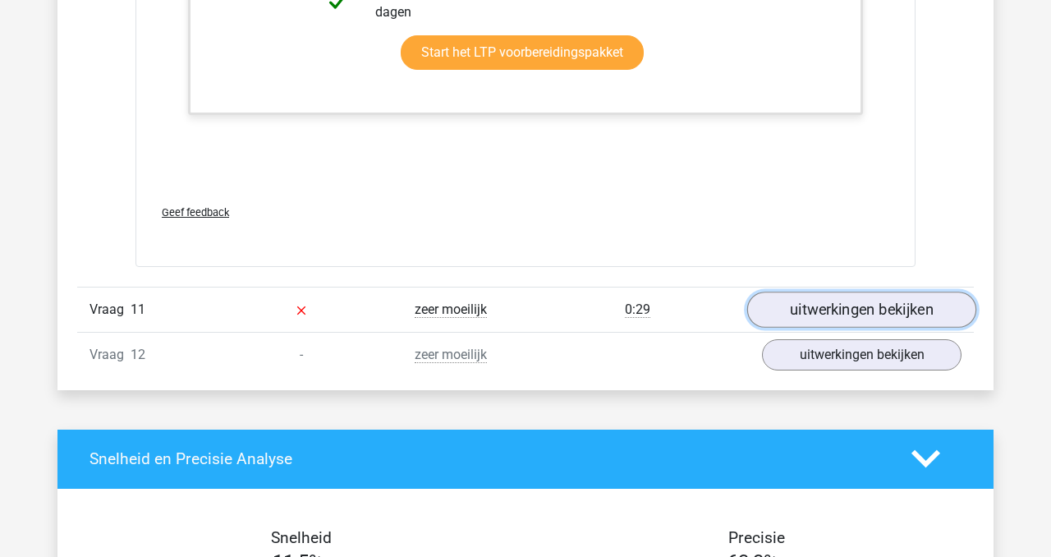
click at [825, 318] on link "uitwerkingen bekijken" at bounding box center [861, 309] width 229 height 36
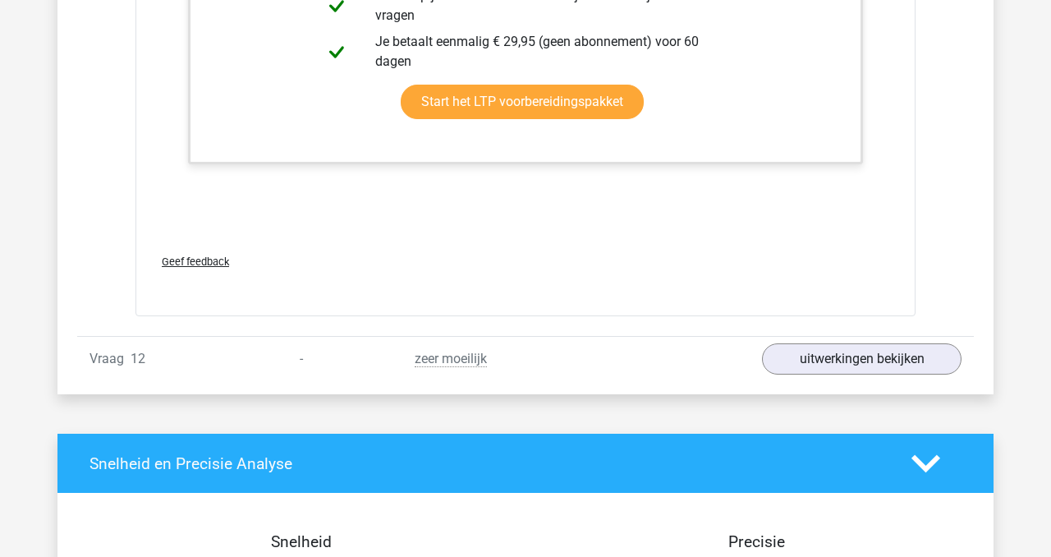
scroll to position [11456, 0]
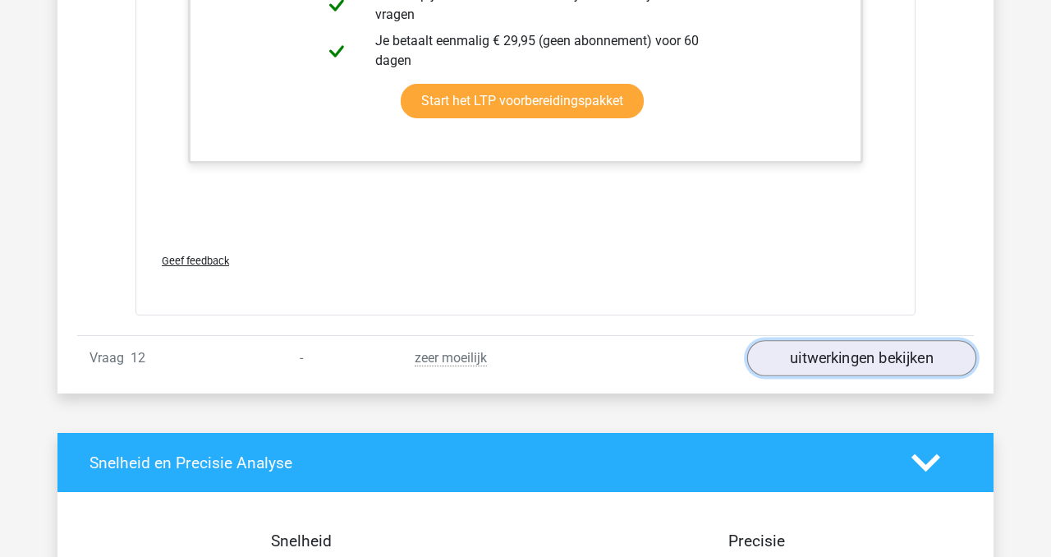
click at [813, 359] on link "uitwerkingen bekijken" at bounding box center [861, 358] width 229 height 36
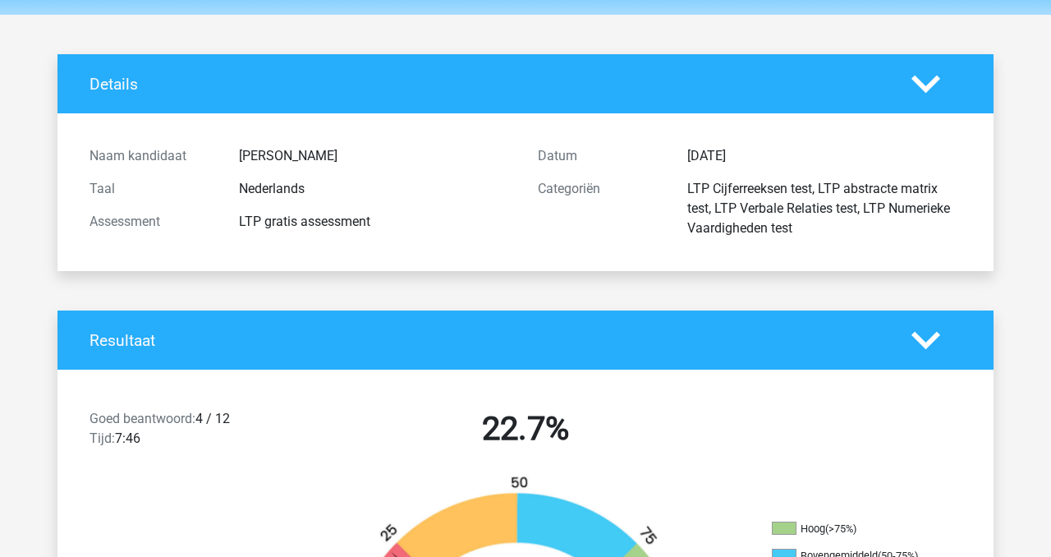
scroll to position [55, 0]
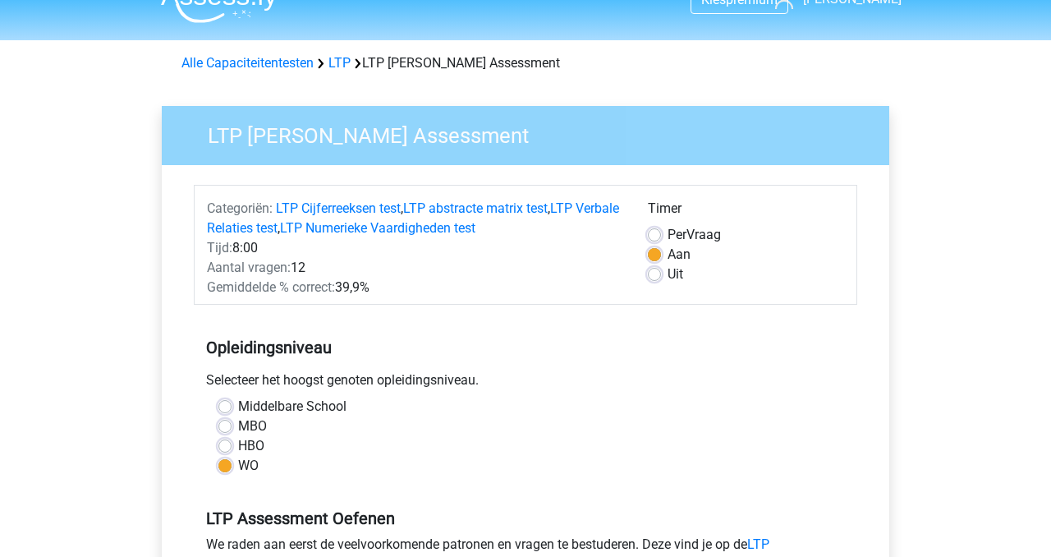
scroll to position [31, 0]
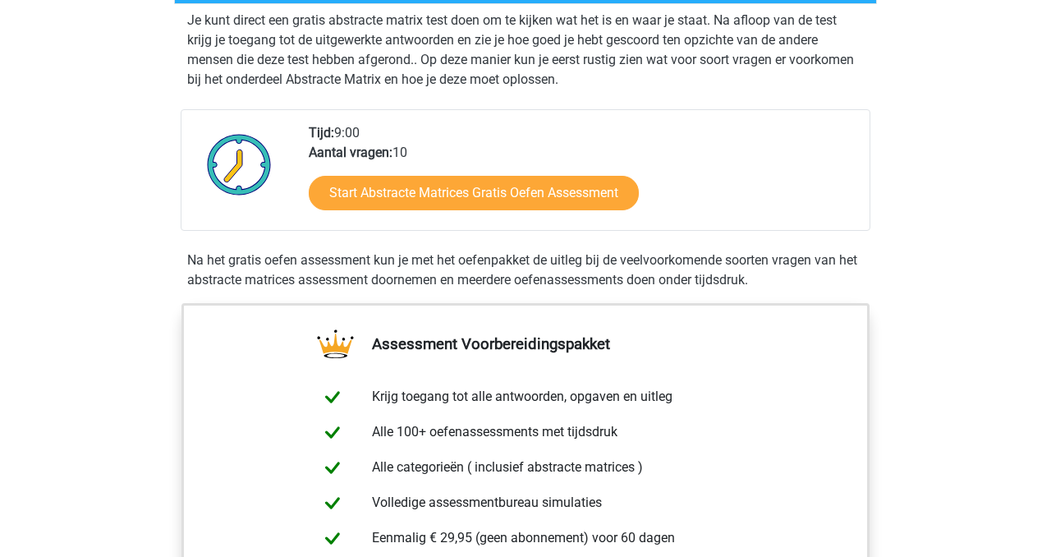
scroll to position [338, 0]
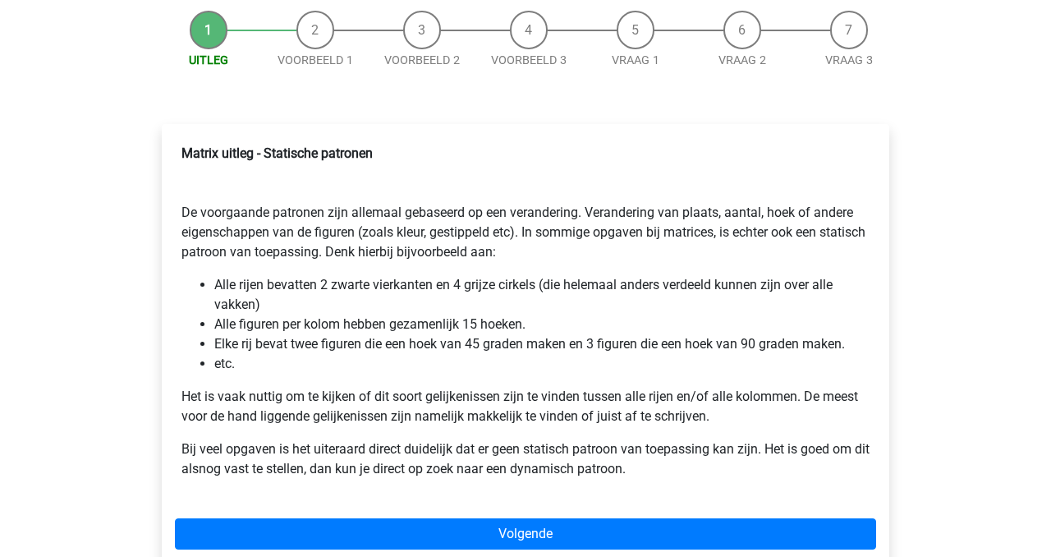
scroll to position [173, 0]
